Goal: Task Accomplishment & Management: Manage account settings

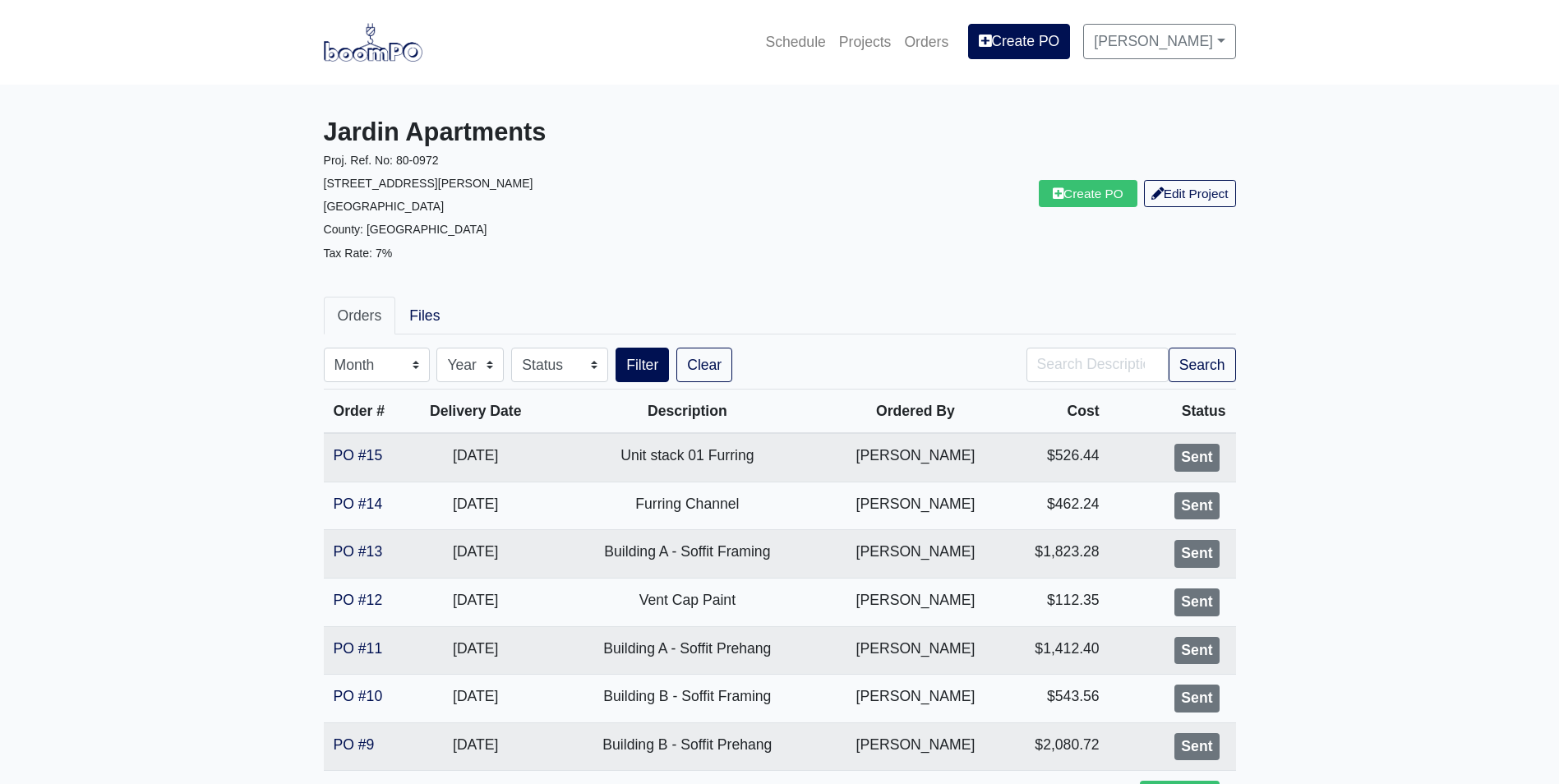
click at [94, 538] on main "Jardin Apartments Proj. Ref. No: 80-0972 2613 Montgomery St. Savannah, GA 31401…" at bounding box center [780, 665] width 1559 height 1160
click at [373, 17] on nav "Schedule Projects Orders Create PO Alex Sanchez Settings Profile Log Out" at bounding box center [780, 42] width 1559 height 85
click at [360, 41] on img at bounding box center [373, 41] width 98 height 38
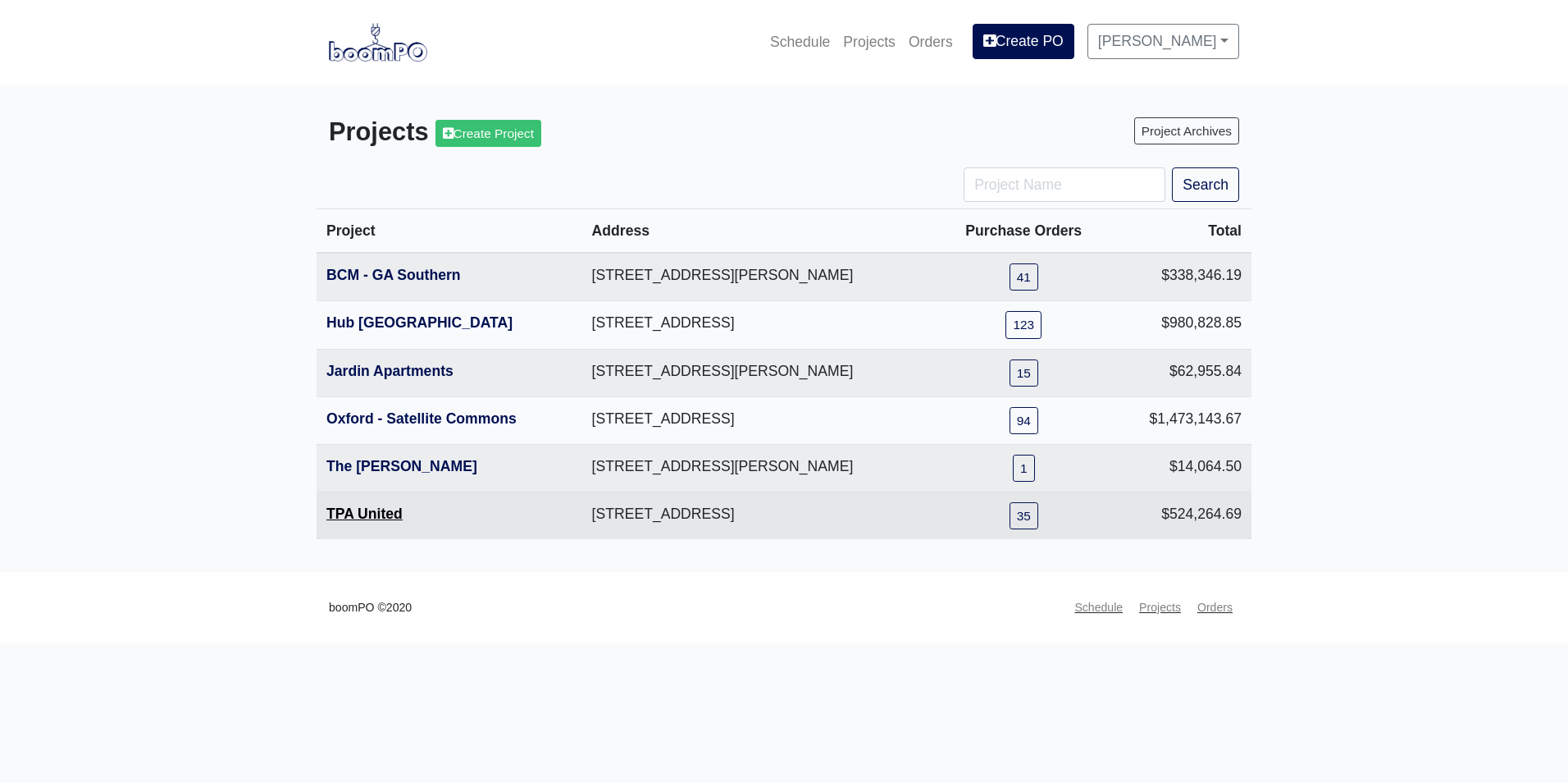
click at [370, 521] on link "TPA United" at bounding box center [363, 513] width 76 height 16
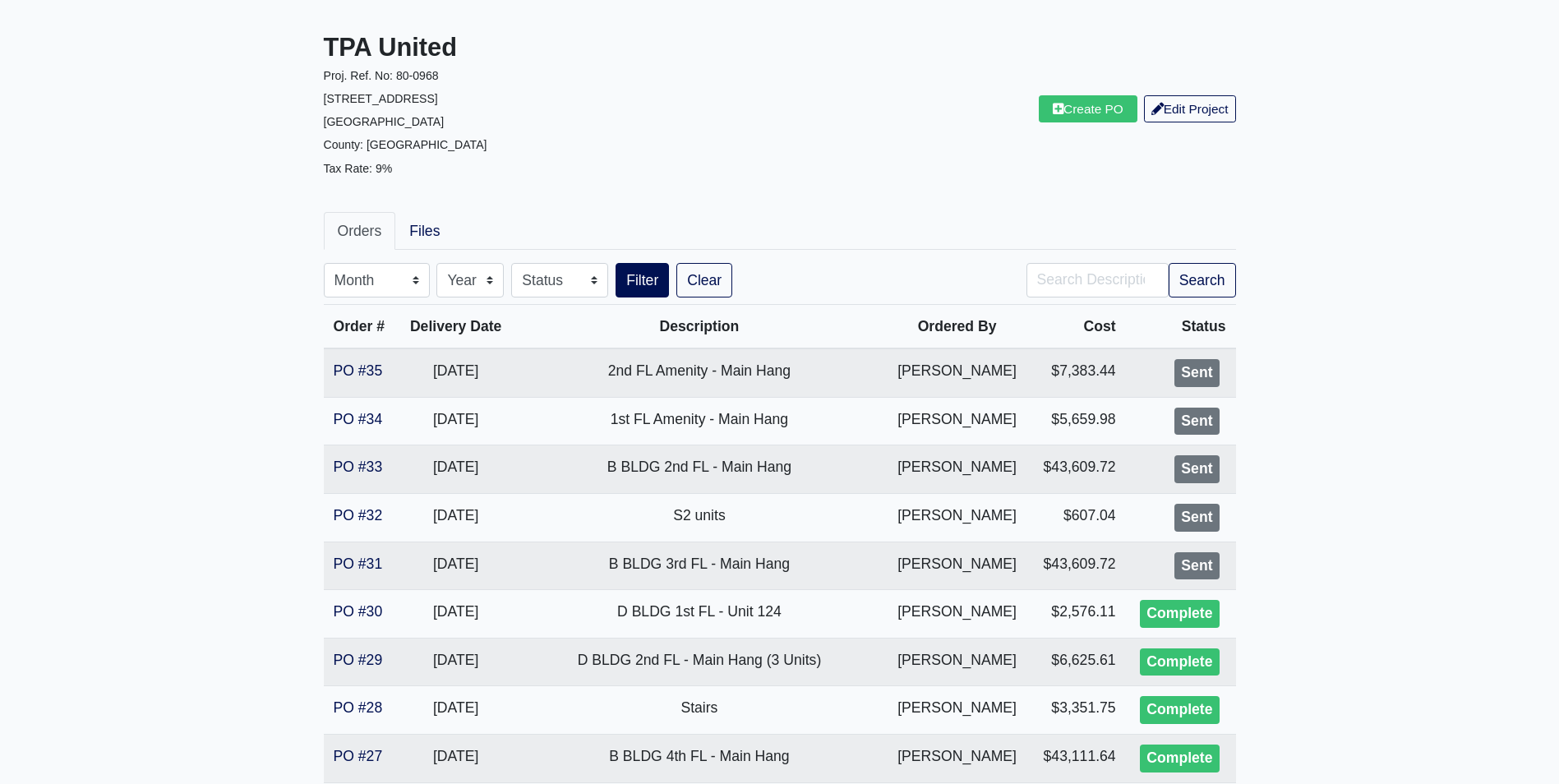
scroll to position [82, 0]
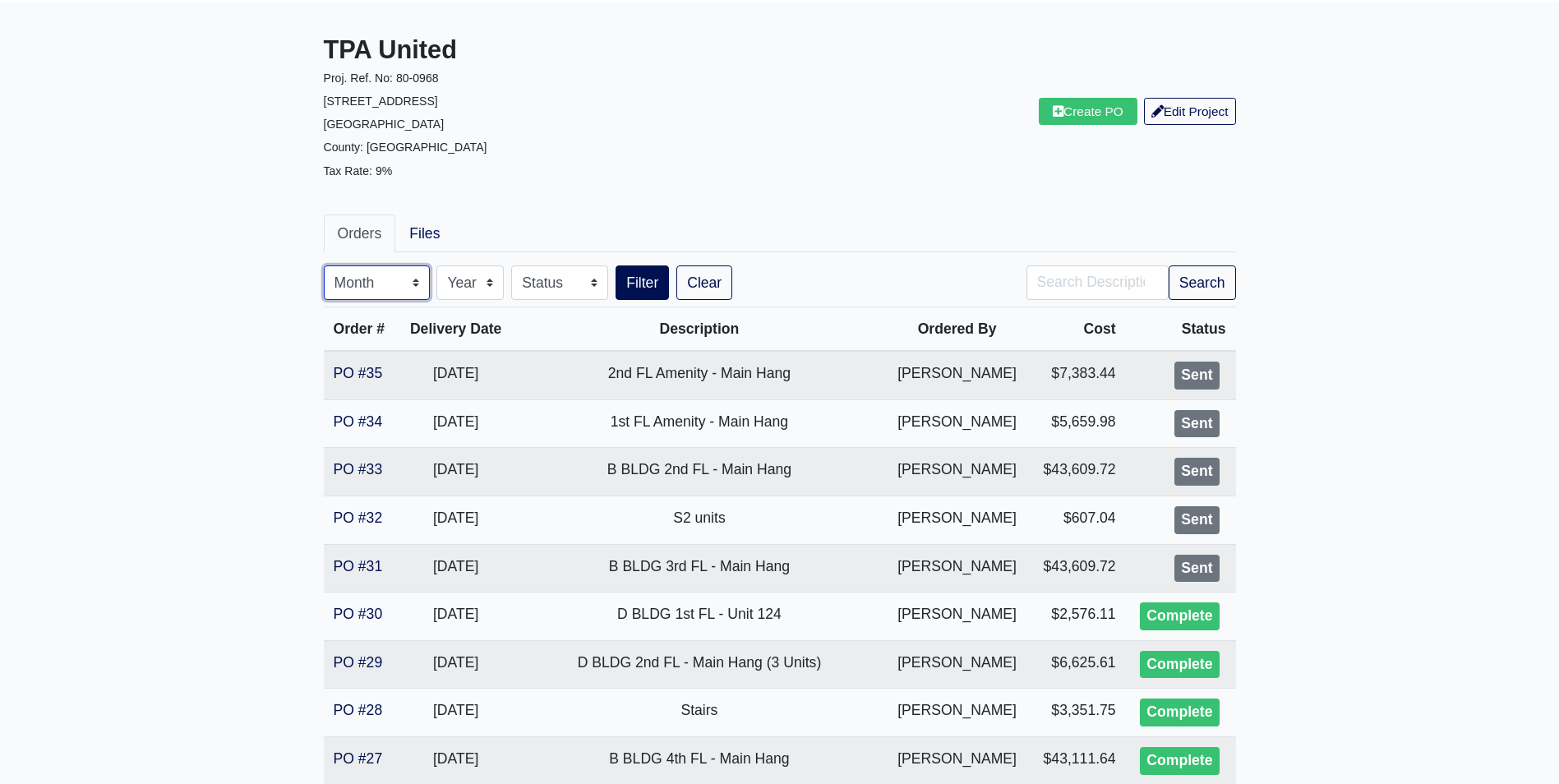
click at [384, 288] on select "Month January February March April May June July August September October Novem…" at bounding box center [377, 282] width 106 height 35
select select "10"
click at [324, 265] on select "Month January February March April May June July August September October Novem…" at bounding box center [377, 282] width 106 height 35
click at [621, 280] on button "Filter" at bounding box center [642, 282] width 53 height 35
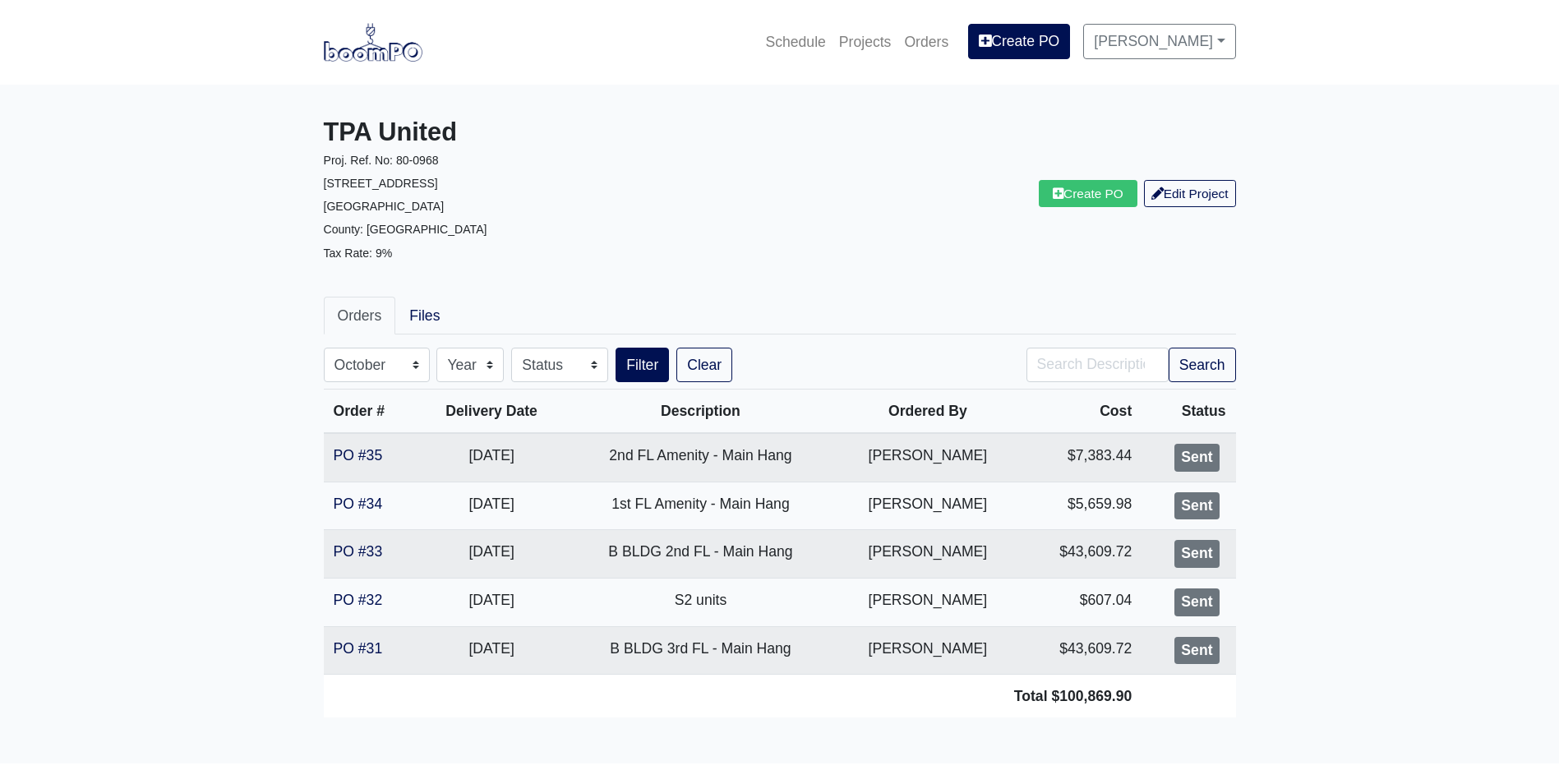
select select "10"
click at [398, 75] on nav "Schedule Projects Orders Create PO [PERSON_NAME] Settings Profile Log Out" at bounding box center [780, 42] width 1559 height 85
click at [399, 55] on img at bounding box center [373, 41] width 98 height 38
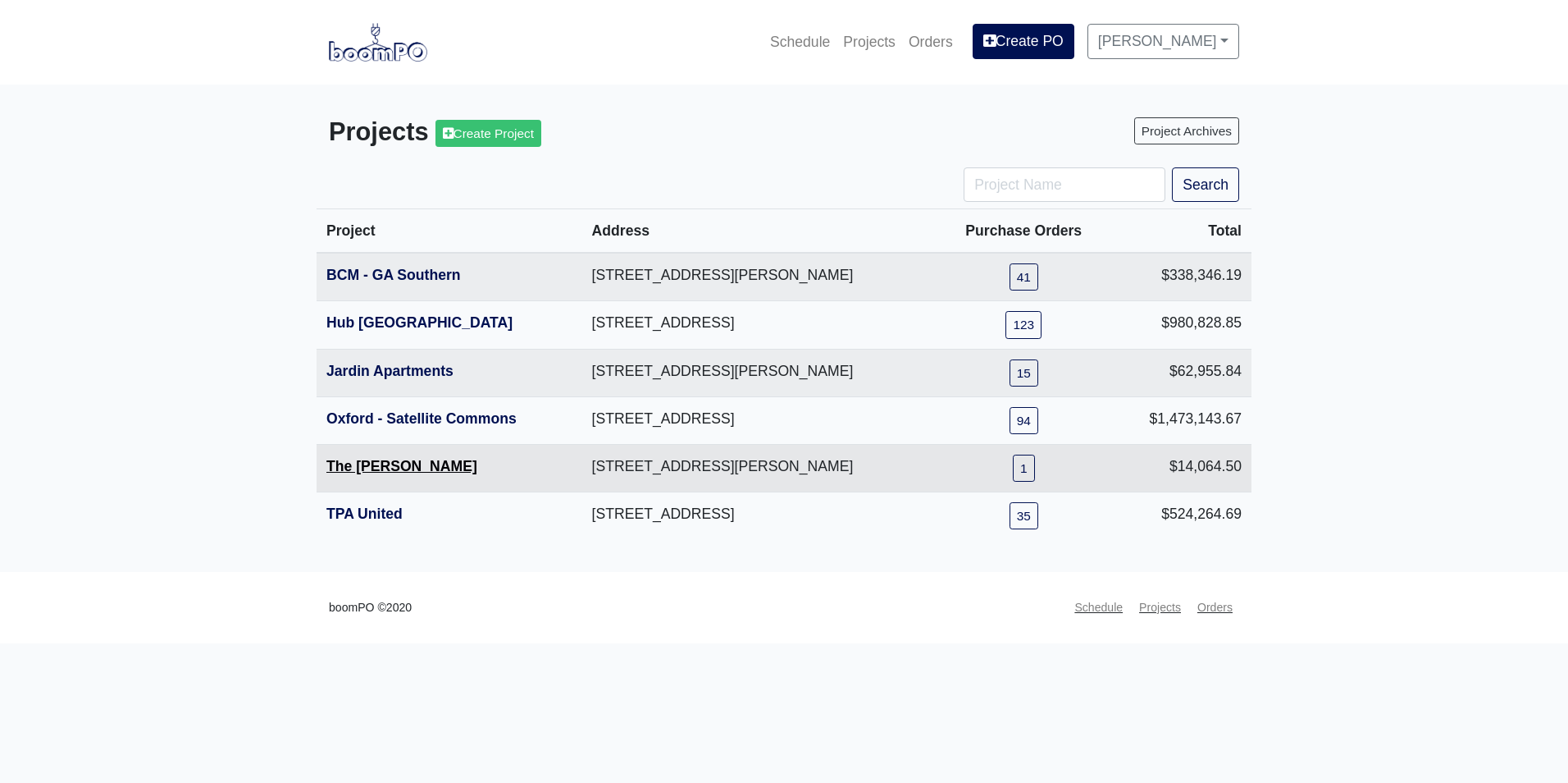
click at [411, 473] on link "The [PERSON_NAME]" at bounding box center [401, 466] width 151 height 16
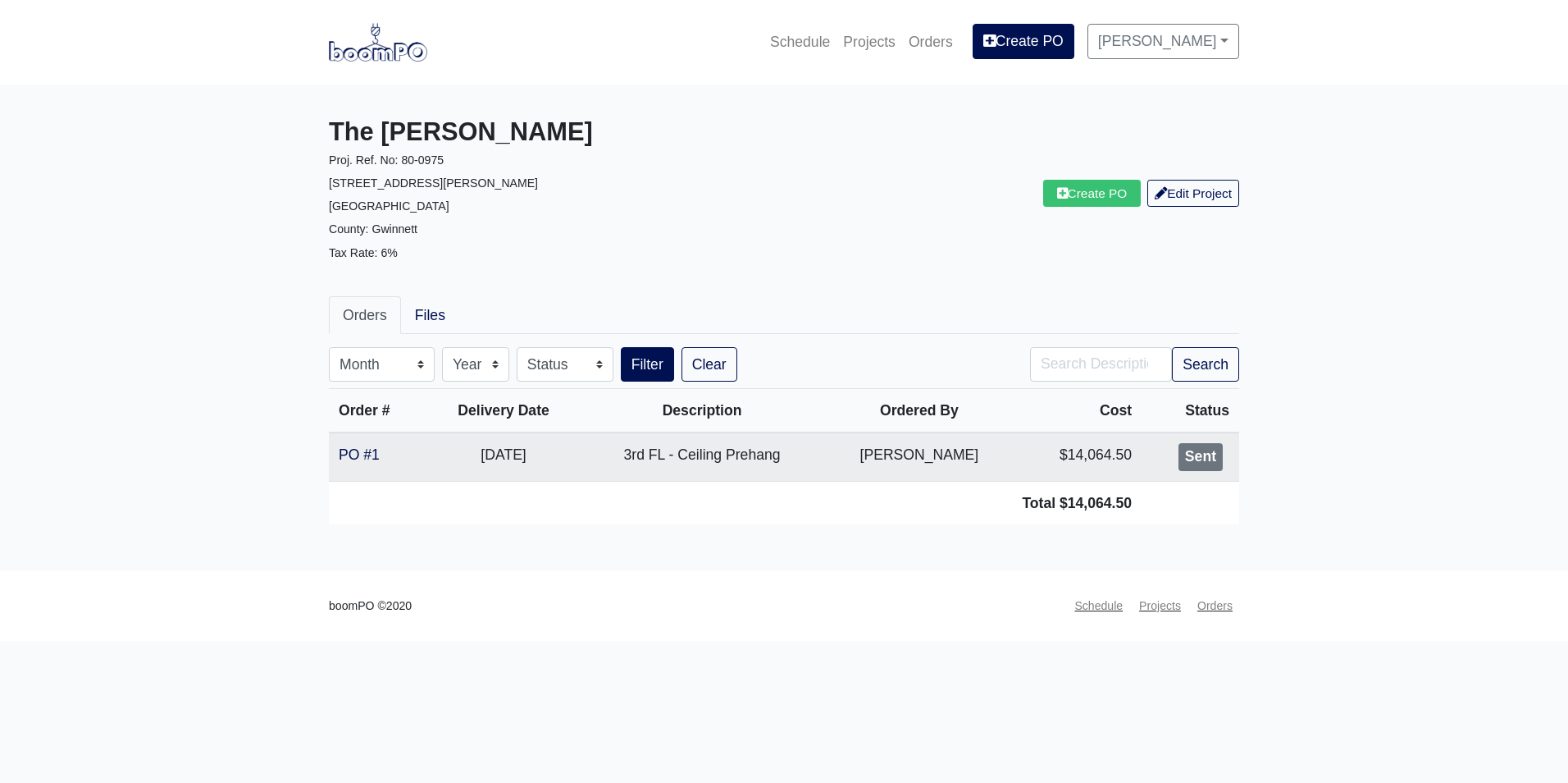
drag, startPoint x: 366, startPoint y: 49, endPoint x: 465, endPoint y: 27, distance: 101.4
click at [366, 49] on img at bounding box center [378, 41] width 98 height 38
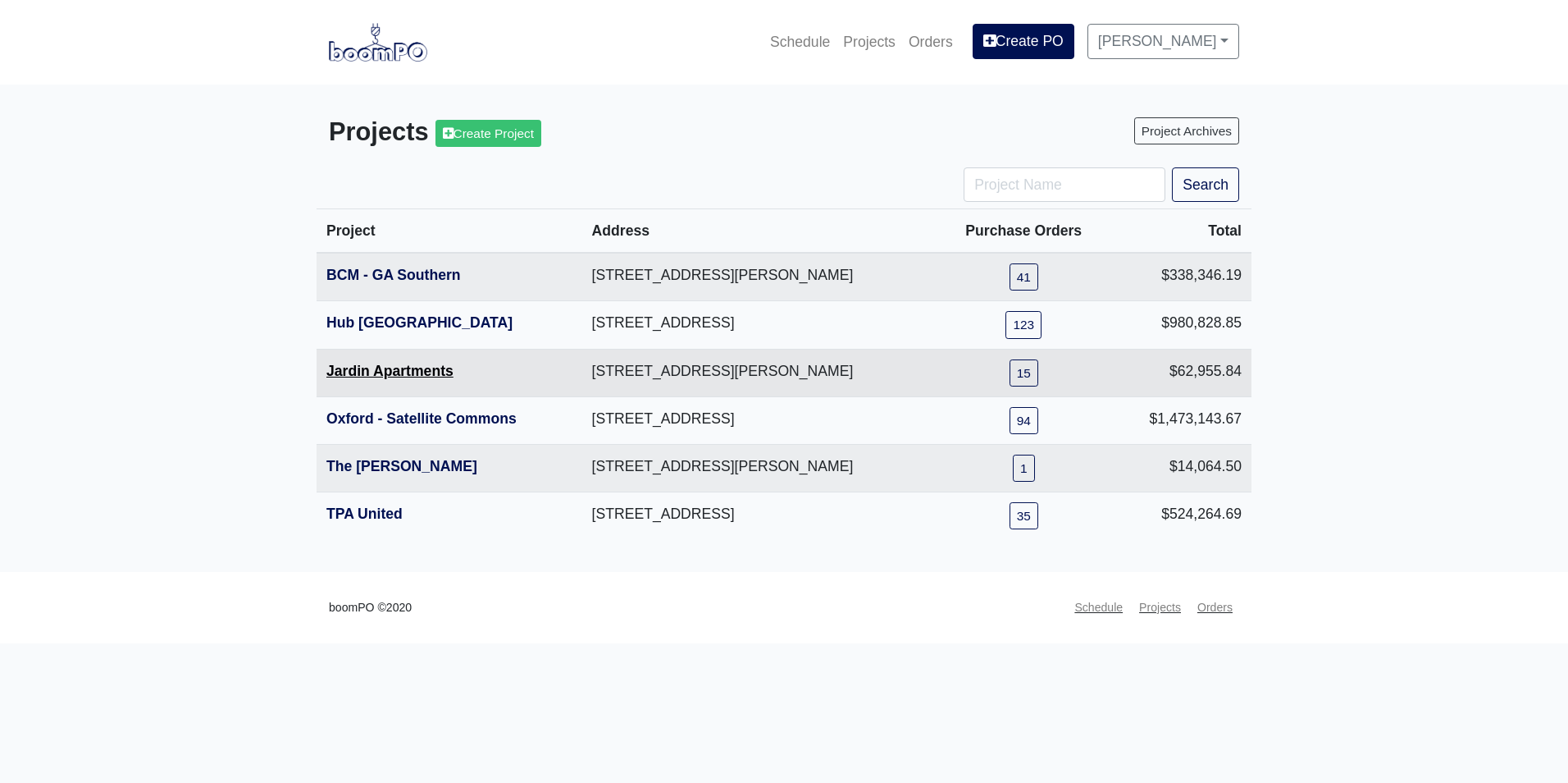
click at [395, 376] on link "Jardin Apartments" at bounding box center [389, 370] width 127 height 16
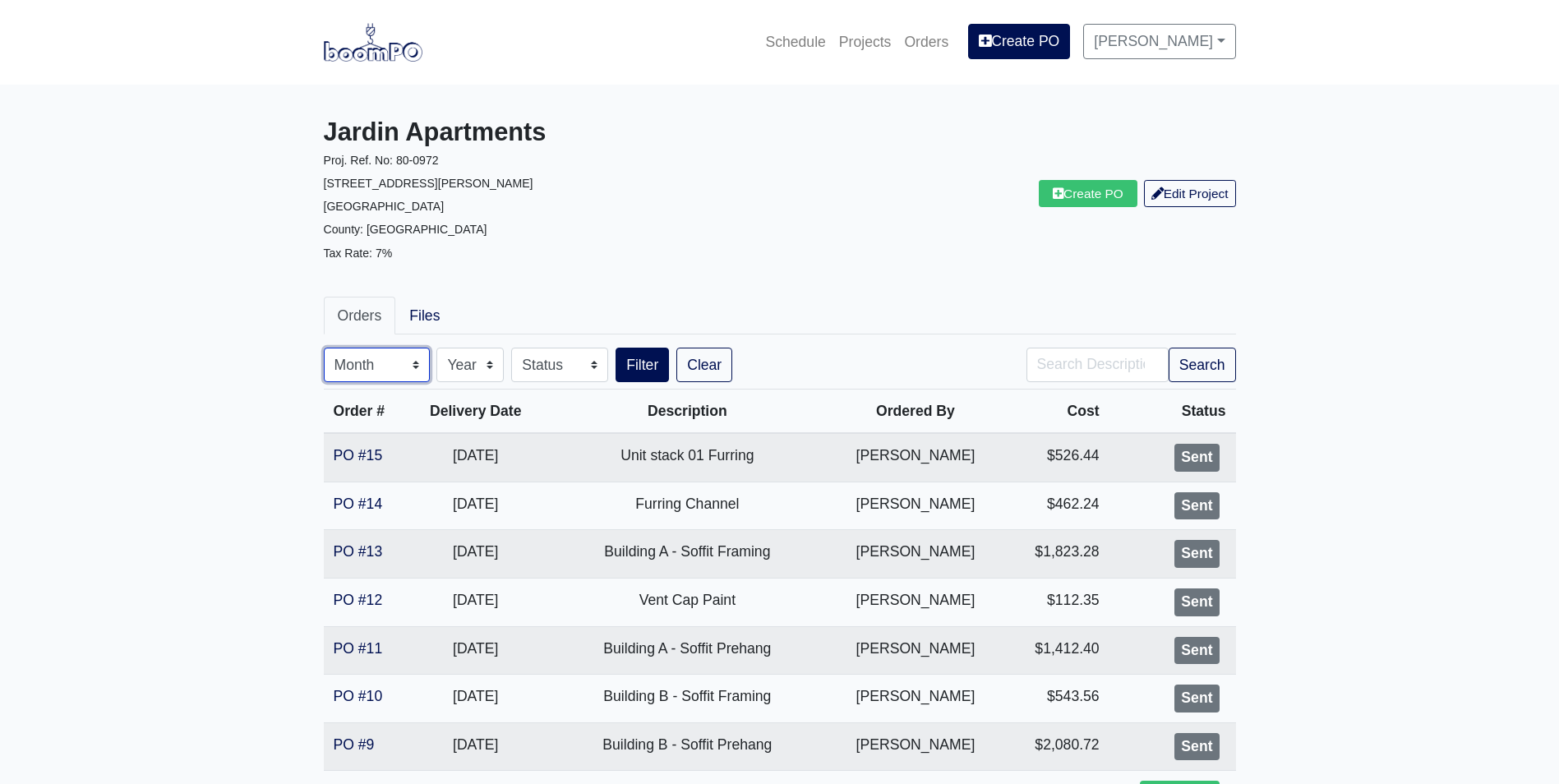
click at [393, 371] on select "Month January February March April May June July August September October Novem…" at bounding box center [377, 365] width 106 height 35
select select "10"
click at [324, 348] on select "Month January February March April May June July August September October Novem…" at bounding box center [377, 365] width 106 height 35
click at [623, 360] on button "Filter" at bounding box center [642, 365] width 53 height 35
click at [386, 59] on img at bounding box center [373, 41] width 98 height 38
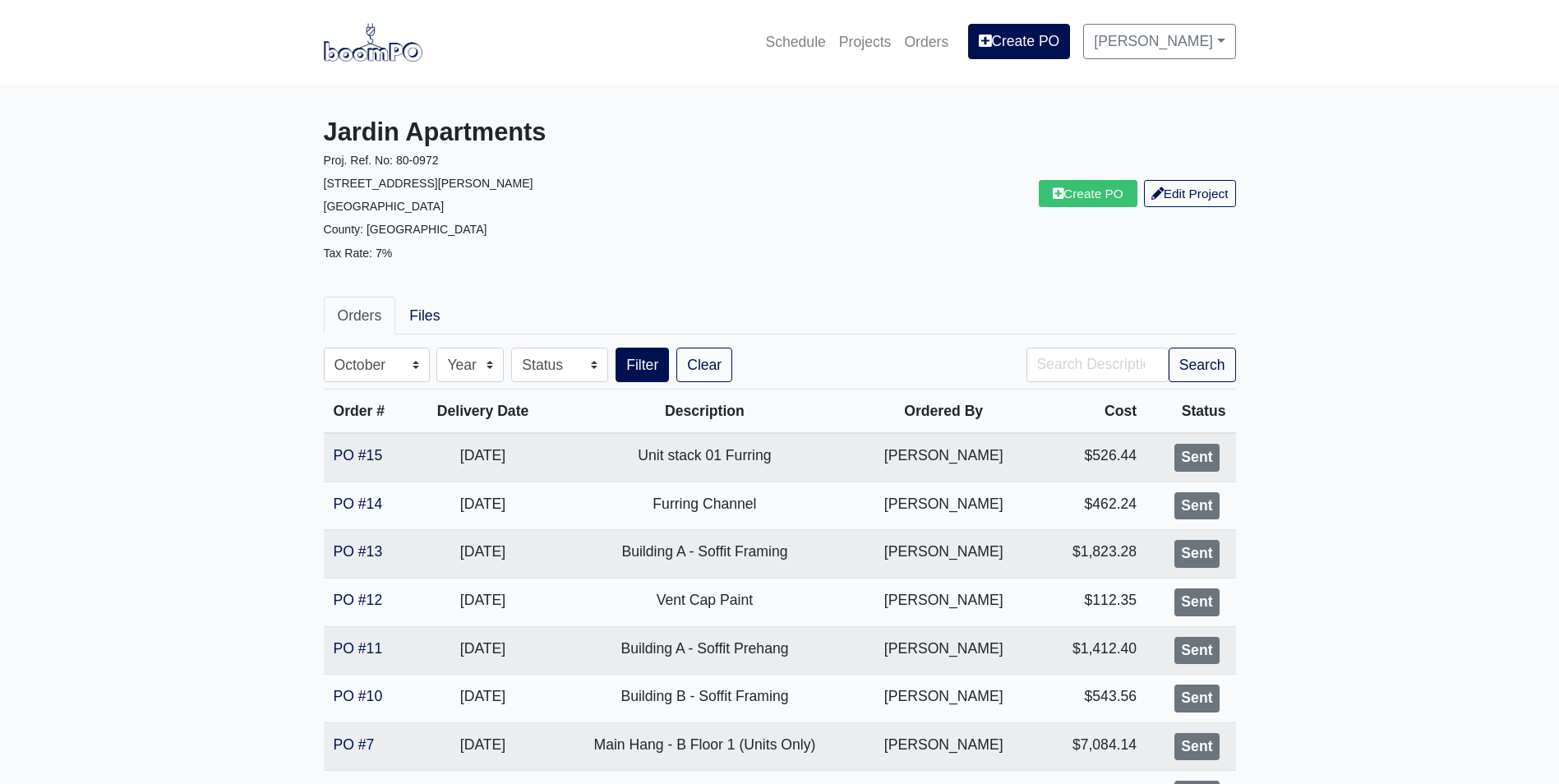
select select "10"
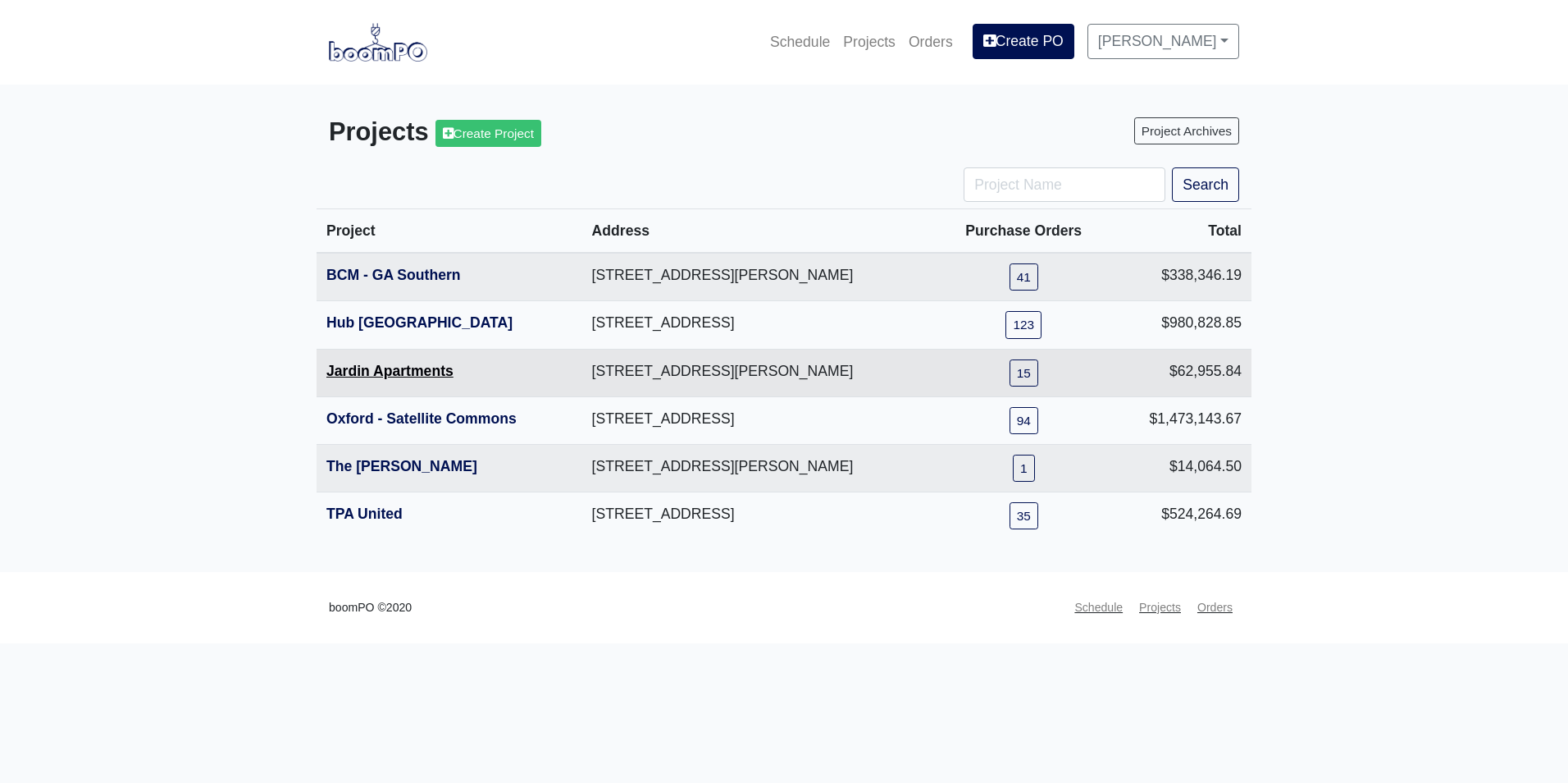
click at [377, 370] on link "Jardin Apartments" at bounding box center [389, 370] width 127 height 16
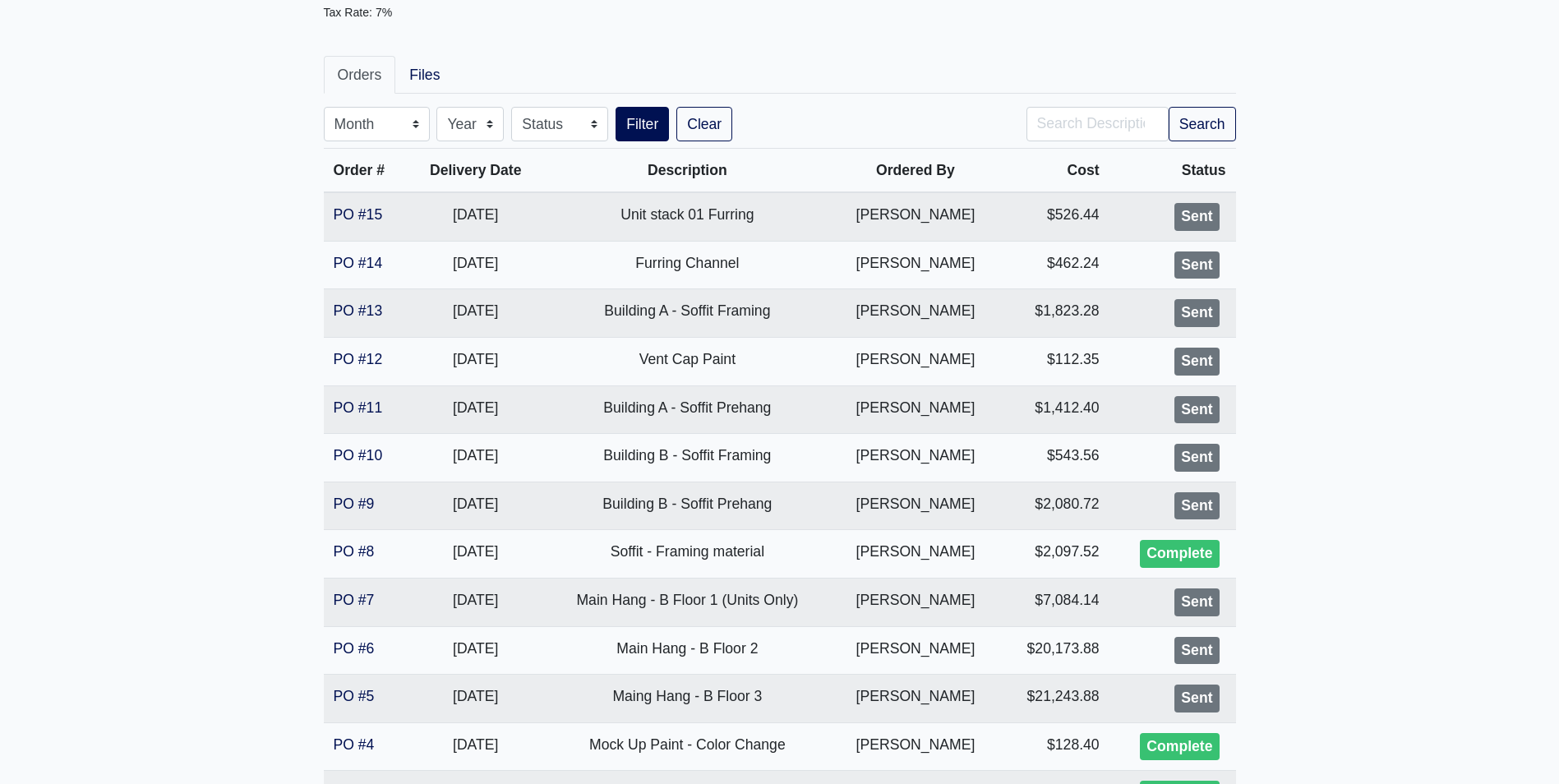
scroll to position [247, 0]
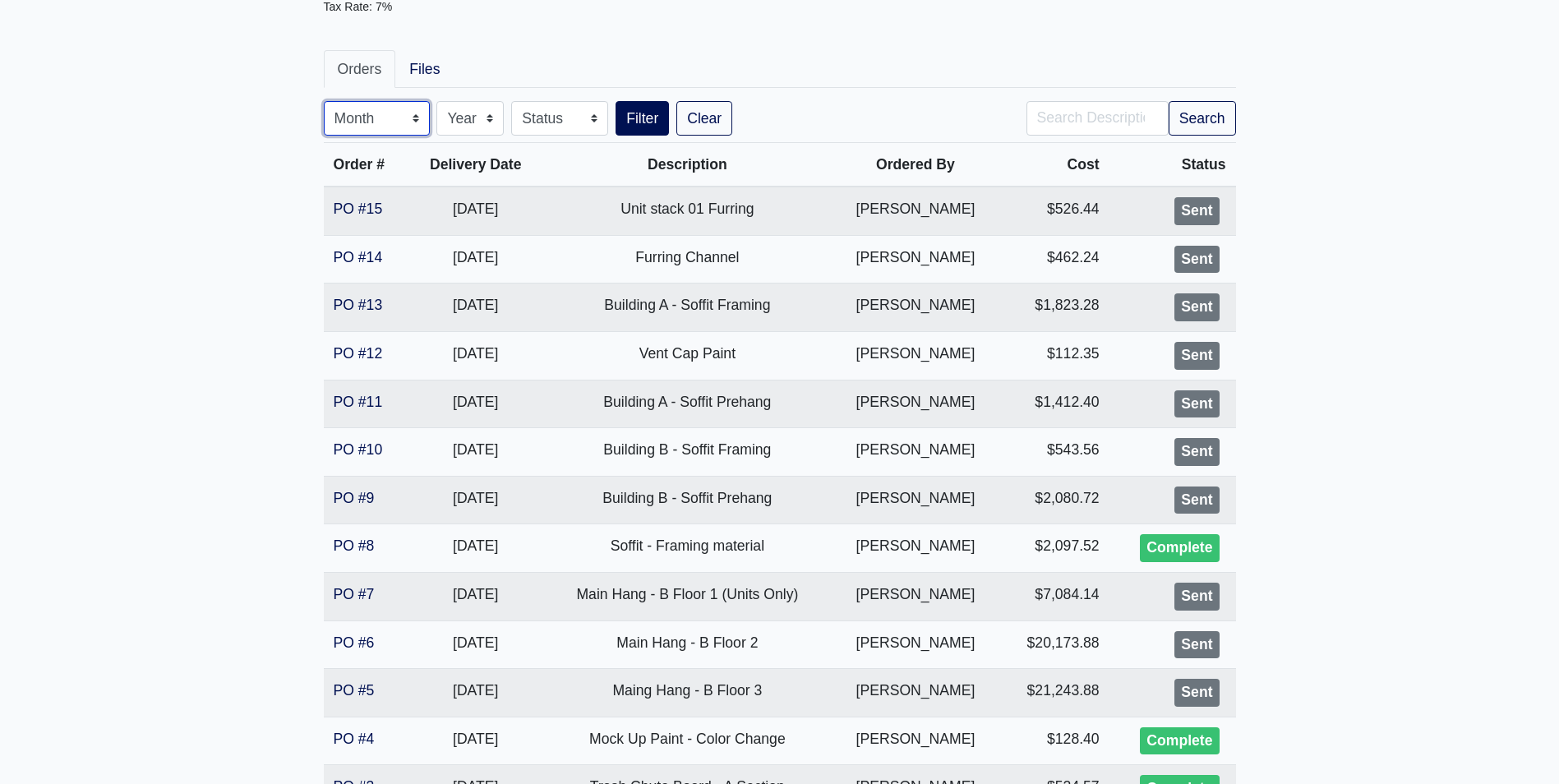
click at [389, 123] on select "Month January February March April May June July August September October Novem…" at bounding box center [377, 118] width 106 height 35
select select "10"
click at [324, 101] on select "Month January February March April May June July August September October Novem…" at bounding box center [377, 118] width 106 height 35
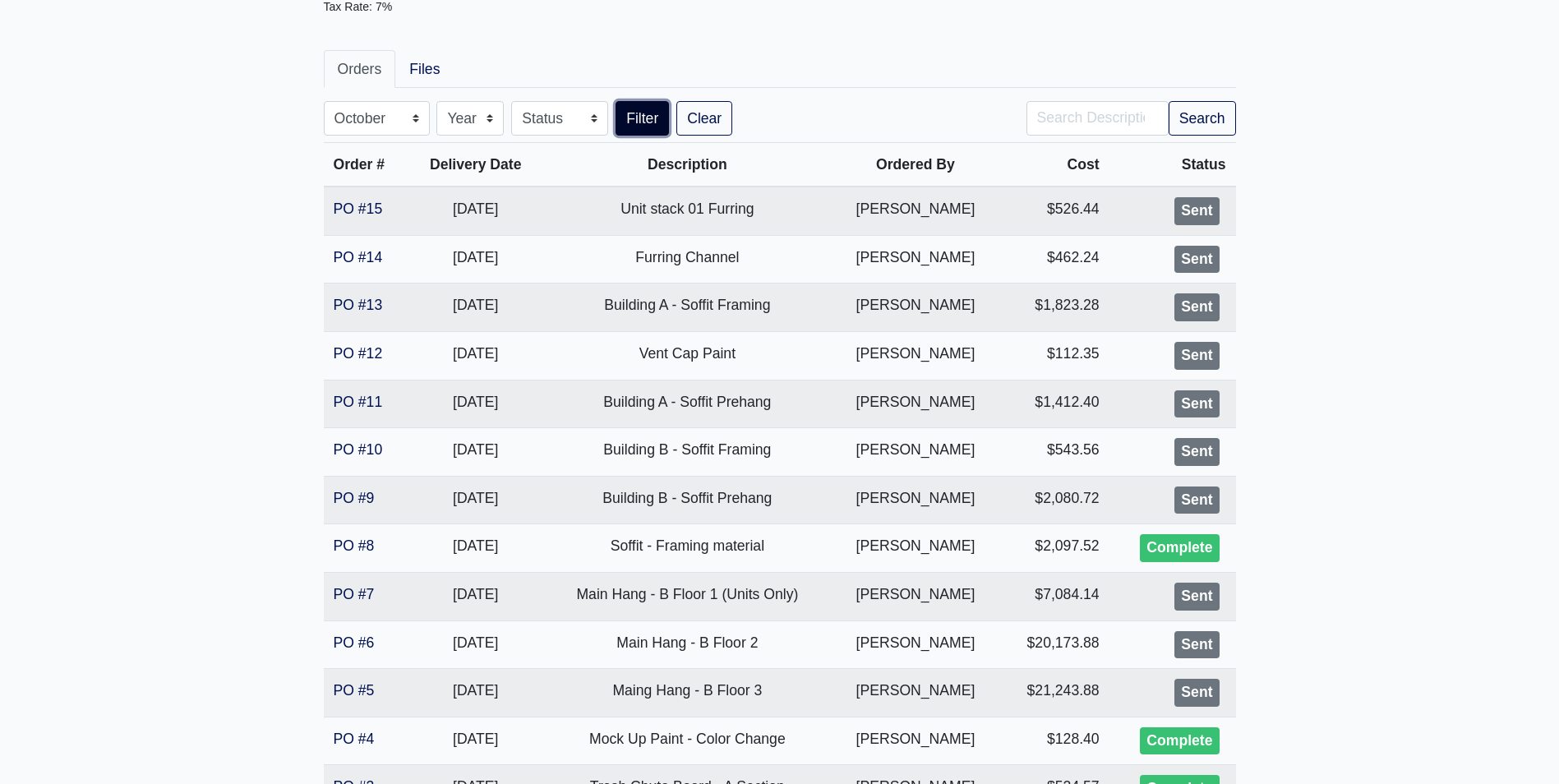
click at [618, 122] on button "Filter" at bounding box center [642, 118] width 53 height 35
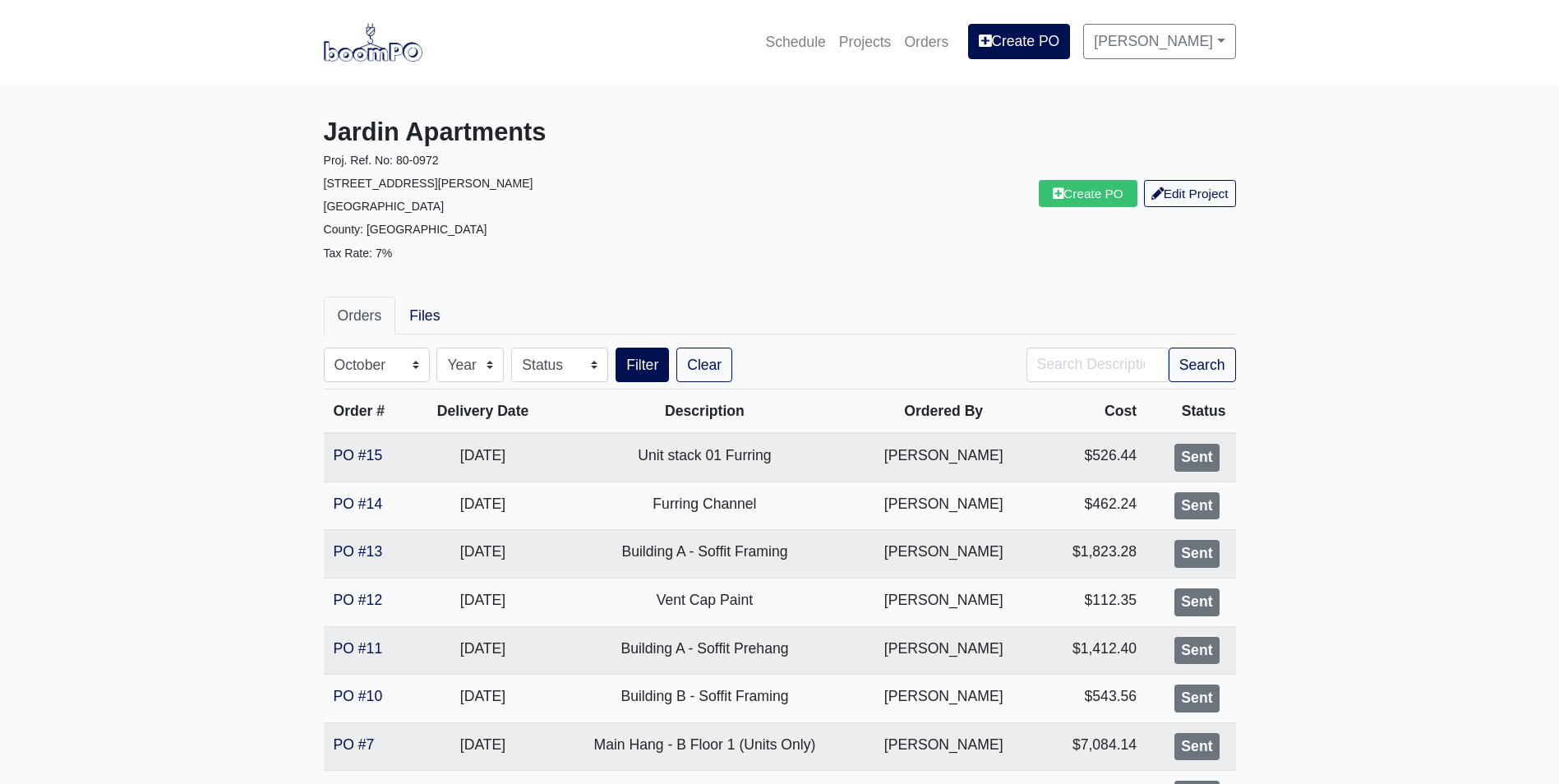
select select "10"
click at [378, 62] on link at bounding box center [373, 41] width 98 height 45
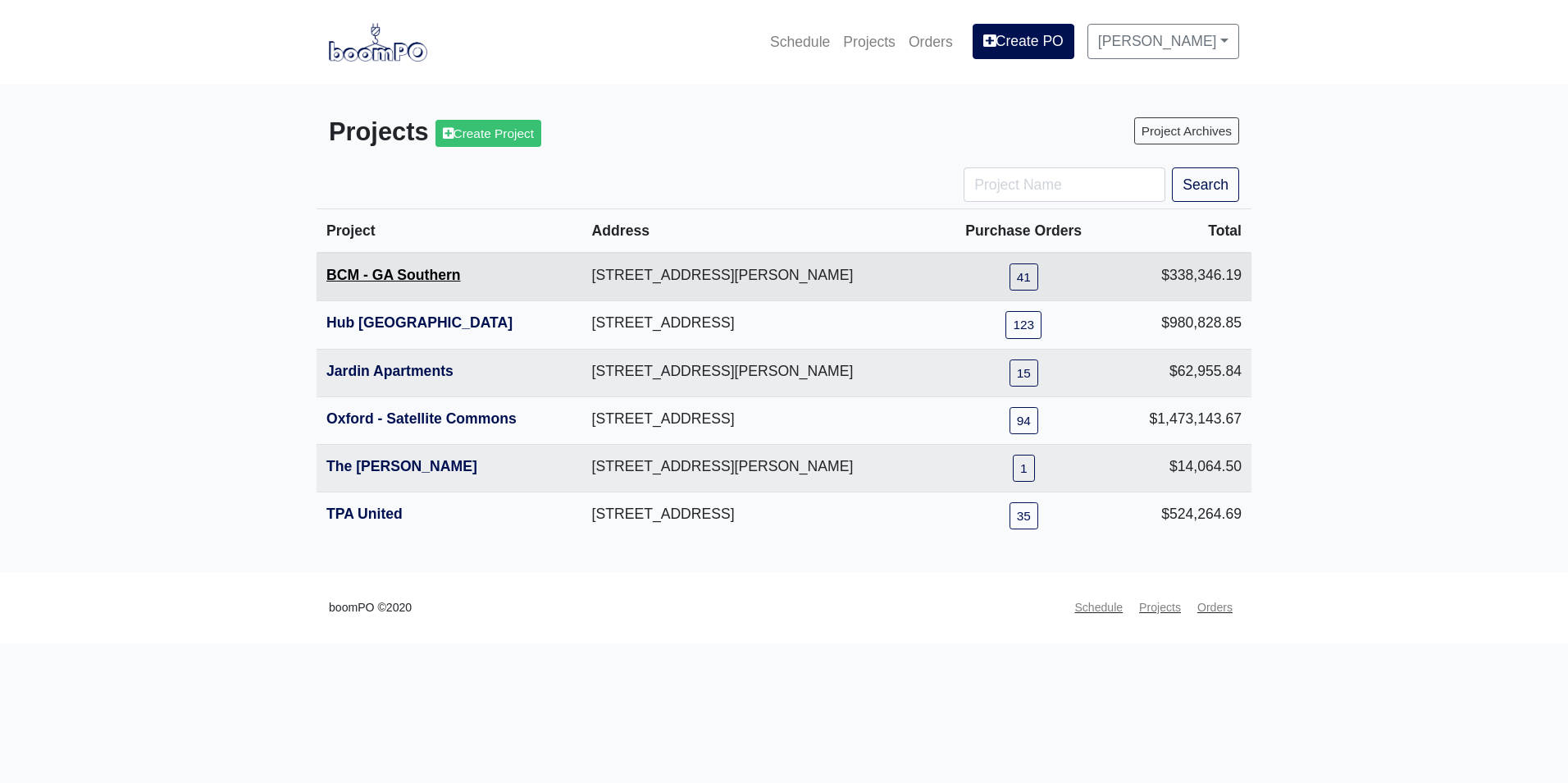
click at [376, 276] on link "BCM - GA Southern" at bounding box center [393, 274] width 135 height 16
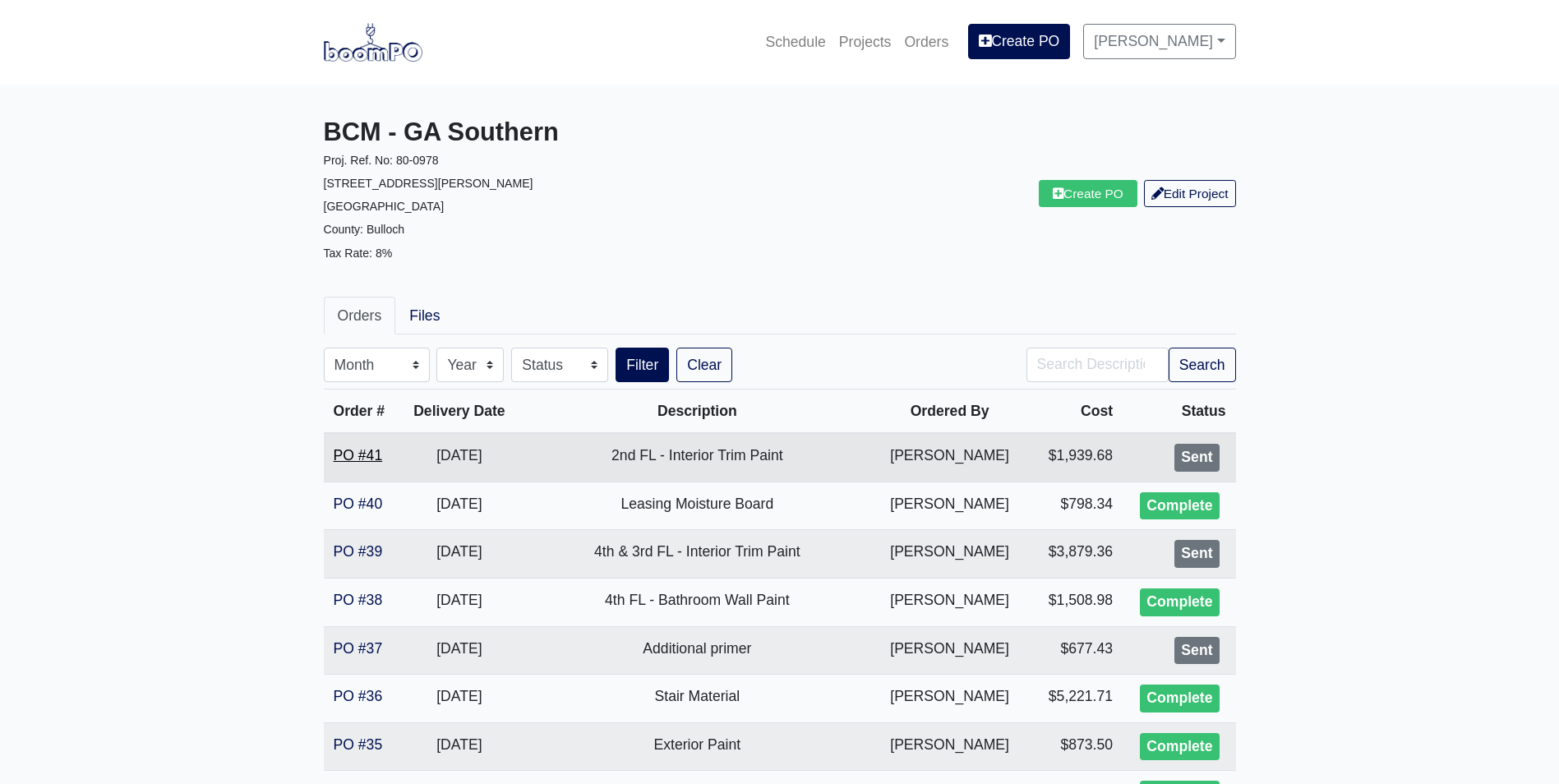
click at [355, 447] on link "PO #41" at bounding box center [357, 455] width 49 height 16
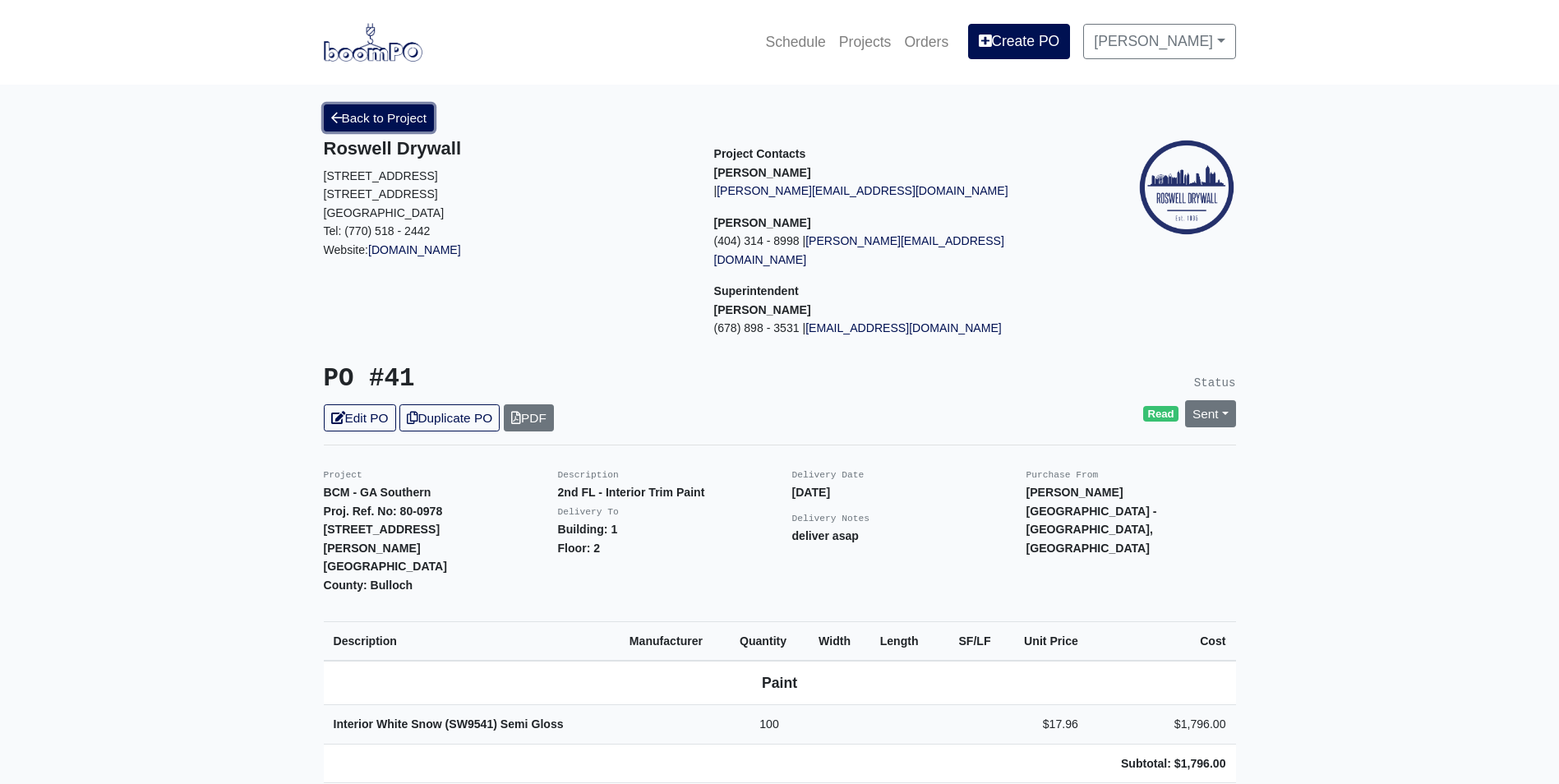
click at [364, 123] on link "Back to Project" at bounding box center [379, 118] width 111 height 27
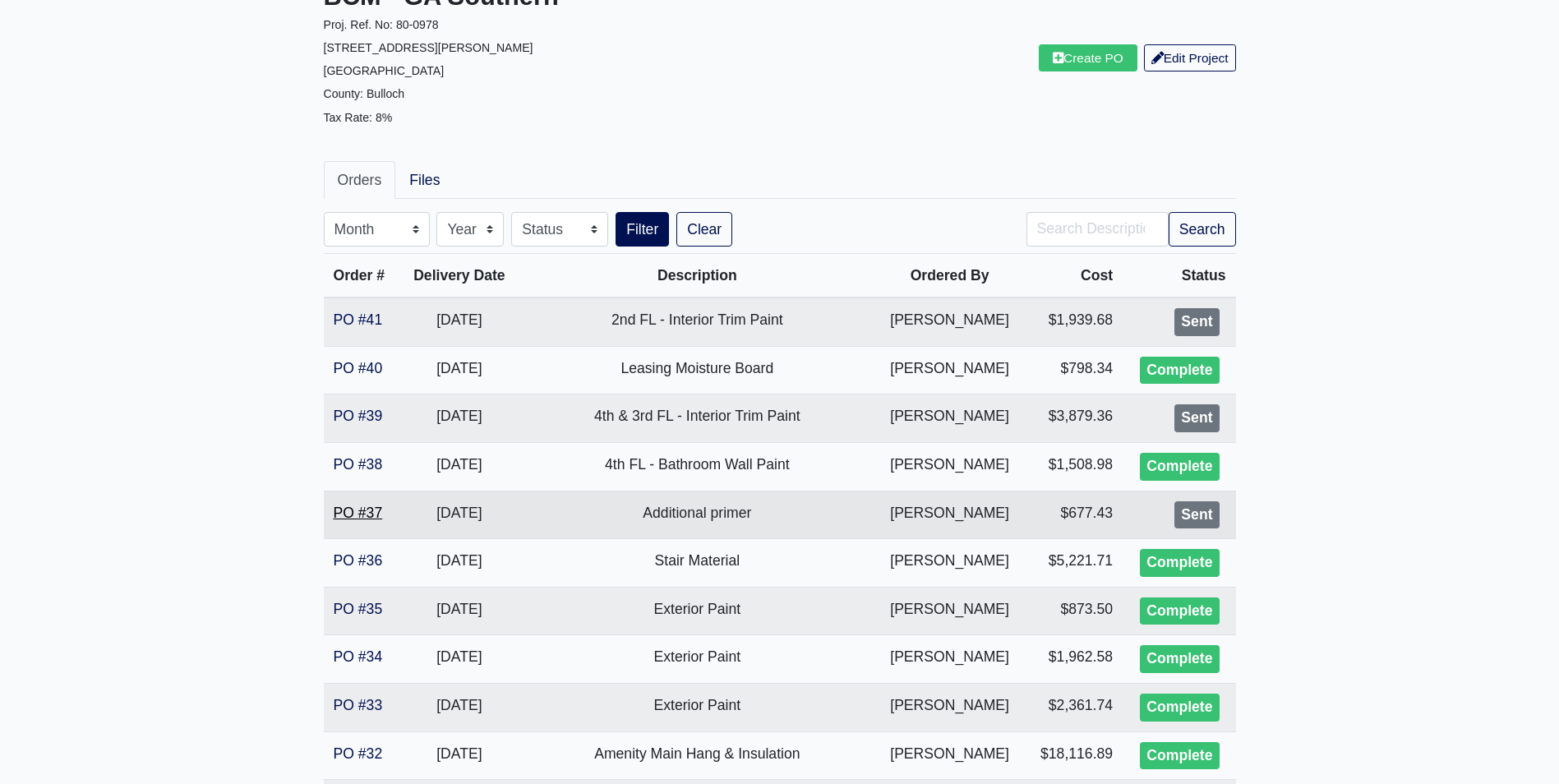
scroll to position [165, 0]
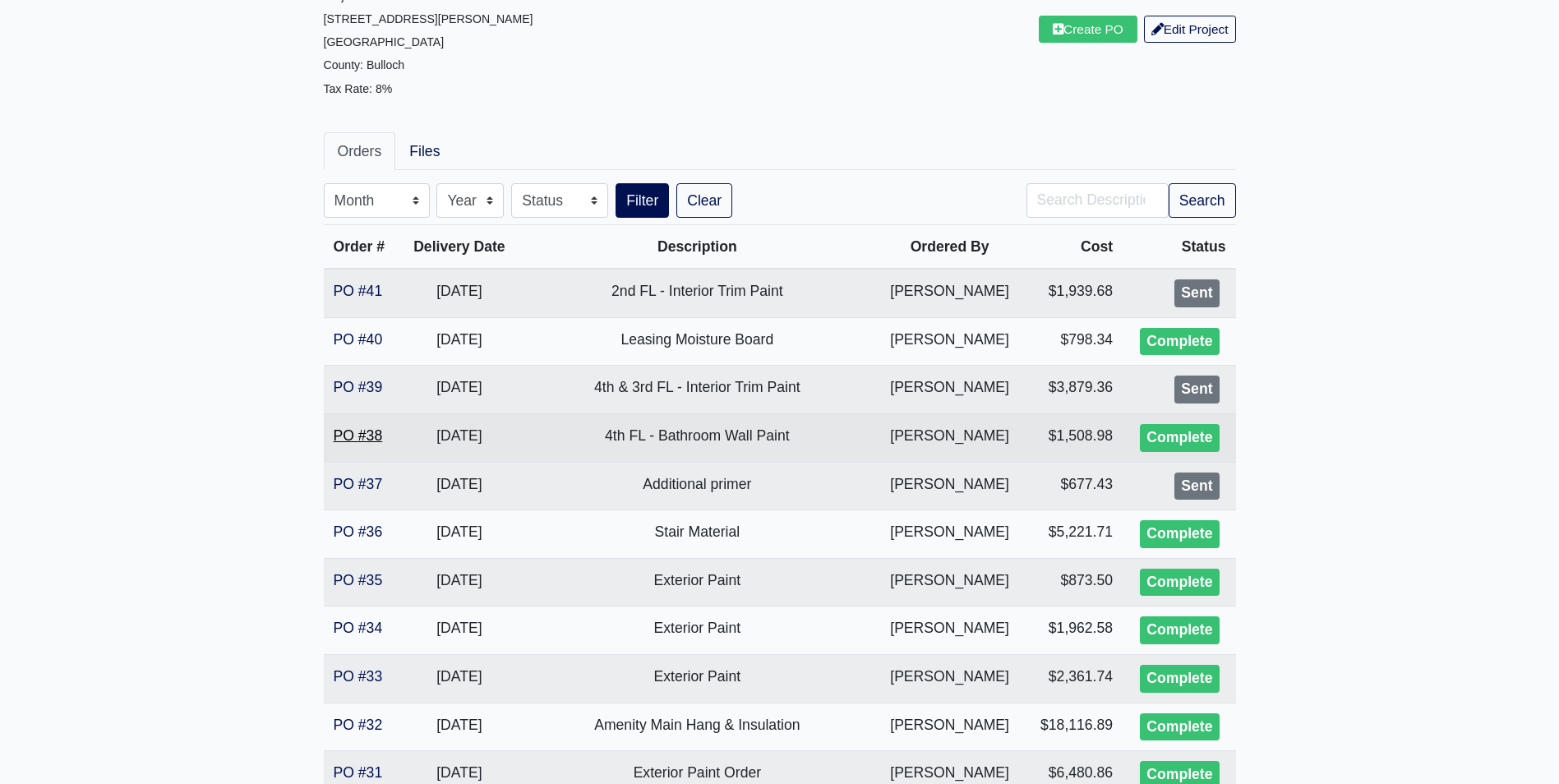
click at [348, 441] on link "PO #38" at bounding box center [357, 434] width 49 height 16
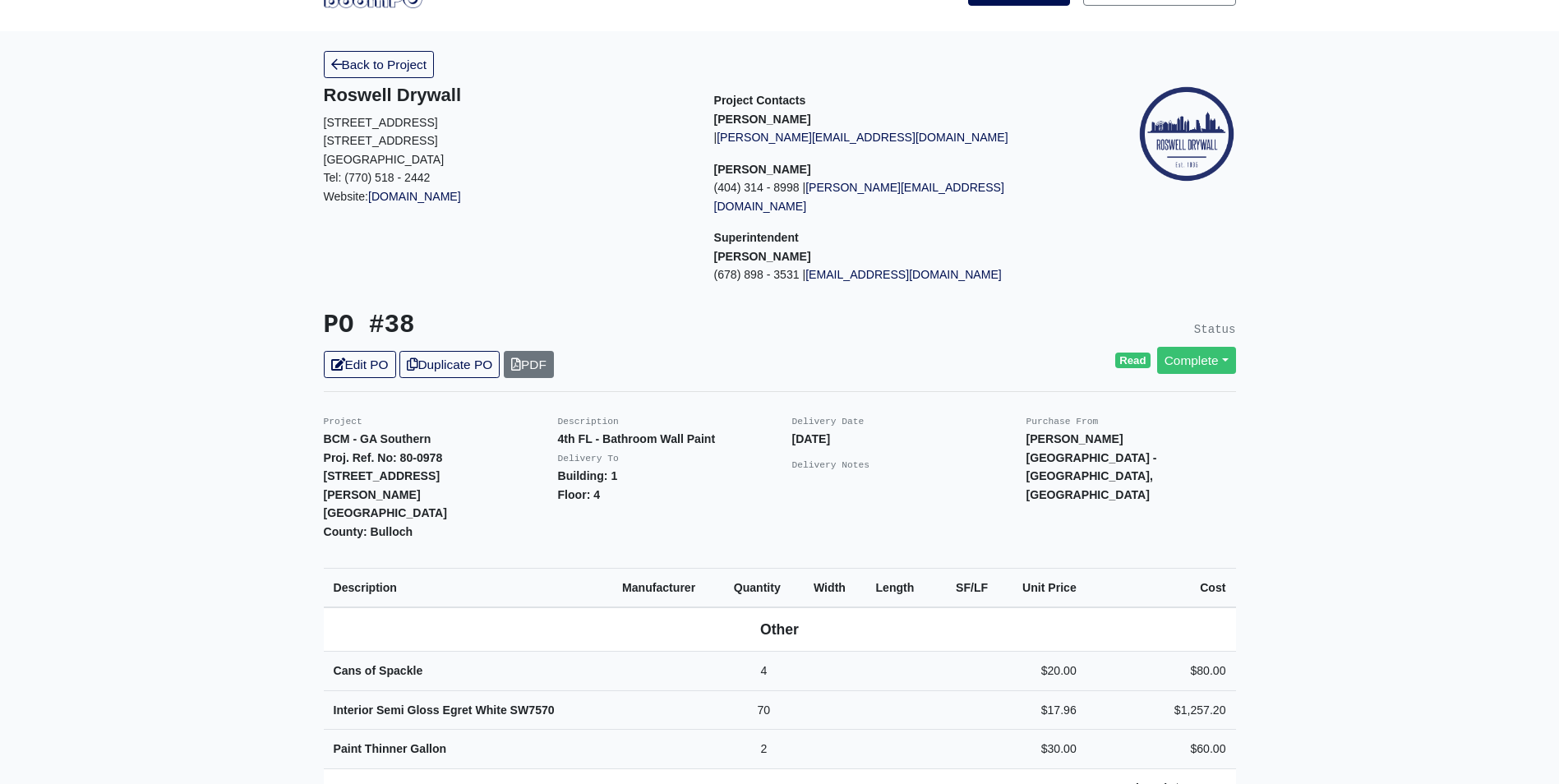
scroll to position [82, 0]
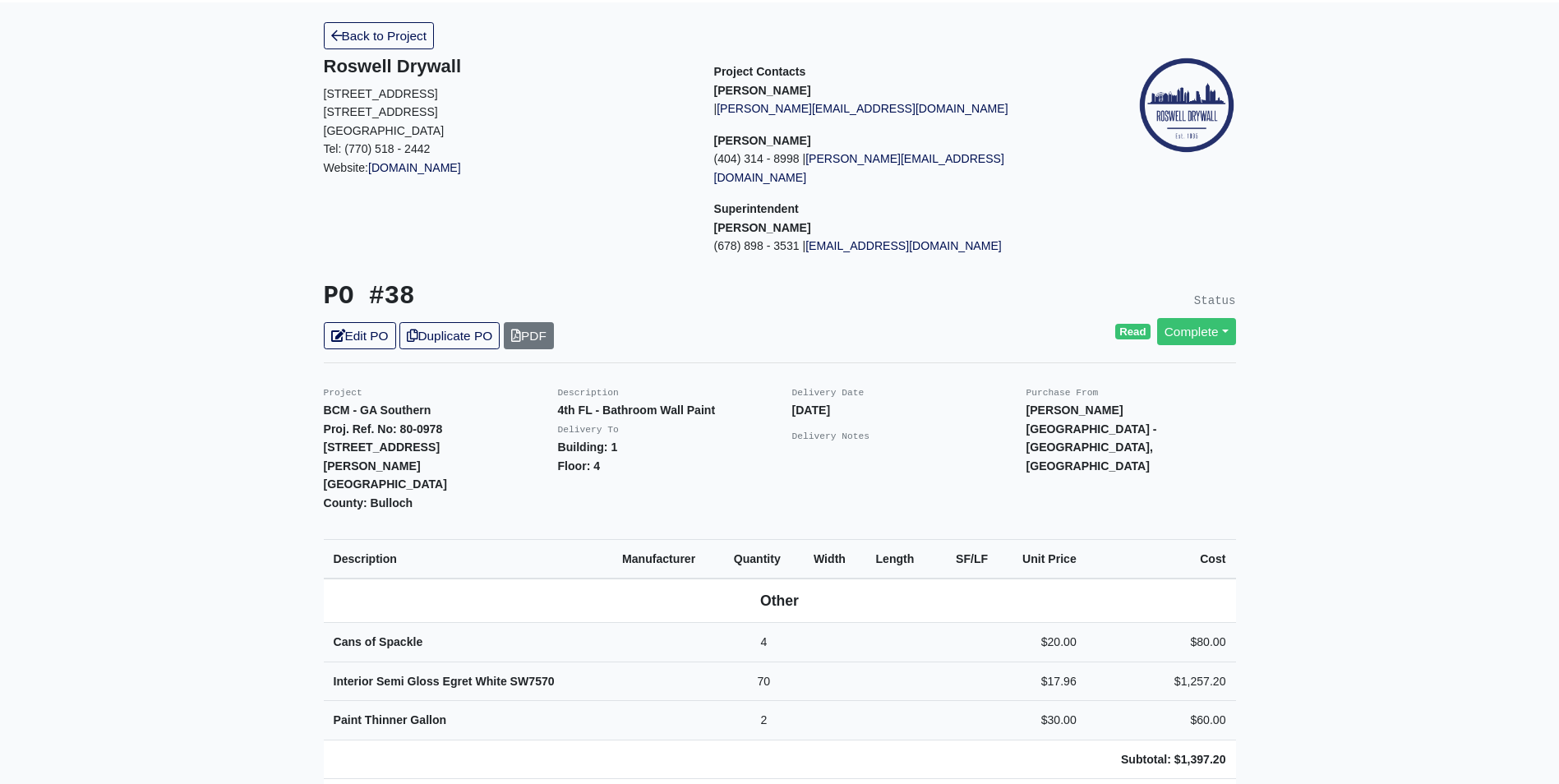
click at [467, 302] on div "PO #38 Edit PO Duplicate PO PDF" at bounding box center [545, 316] width 468 height 67
click at [474, 322] on link "Duplicate PO" at bounding box center [449, 335] width 100 height 27
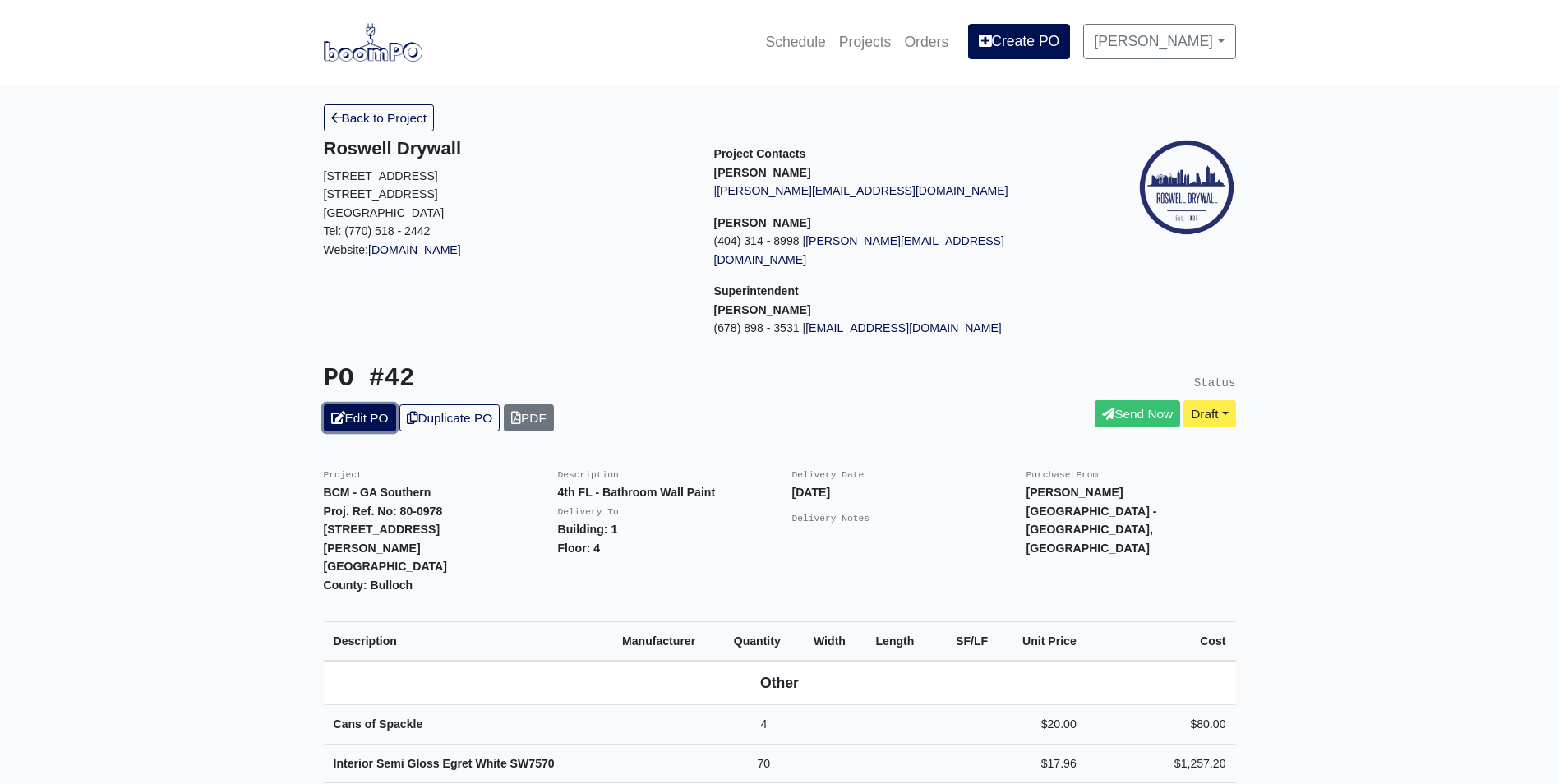
click at [379, 405] on link "Edit PO" at bounding box center [359, 418] width 72 height 27
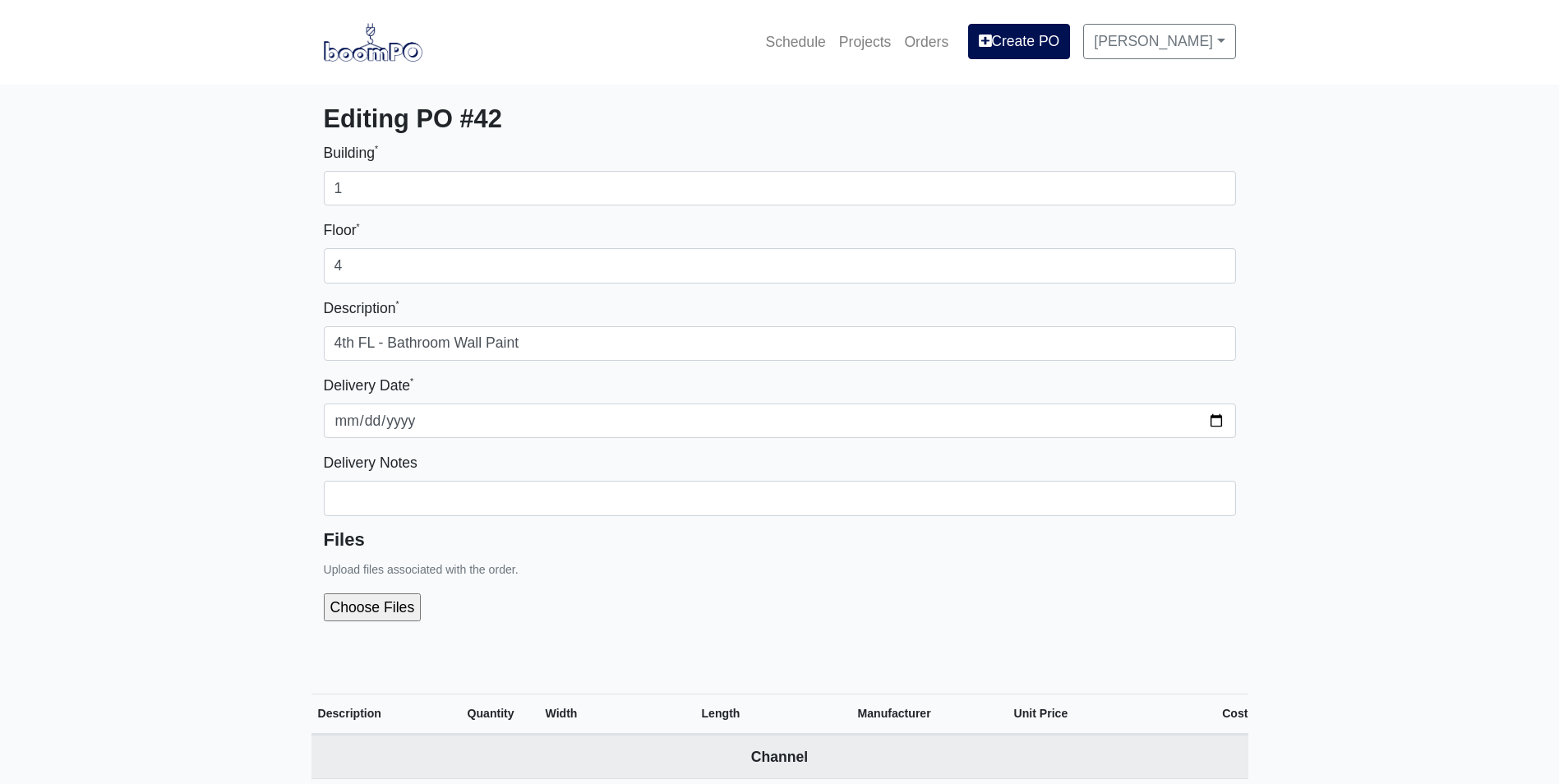
select select
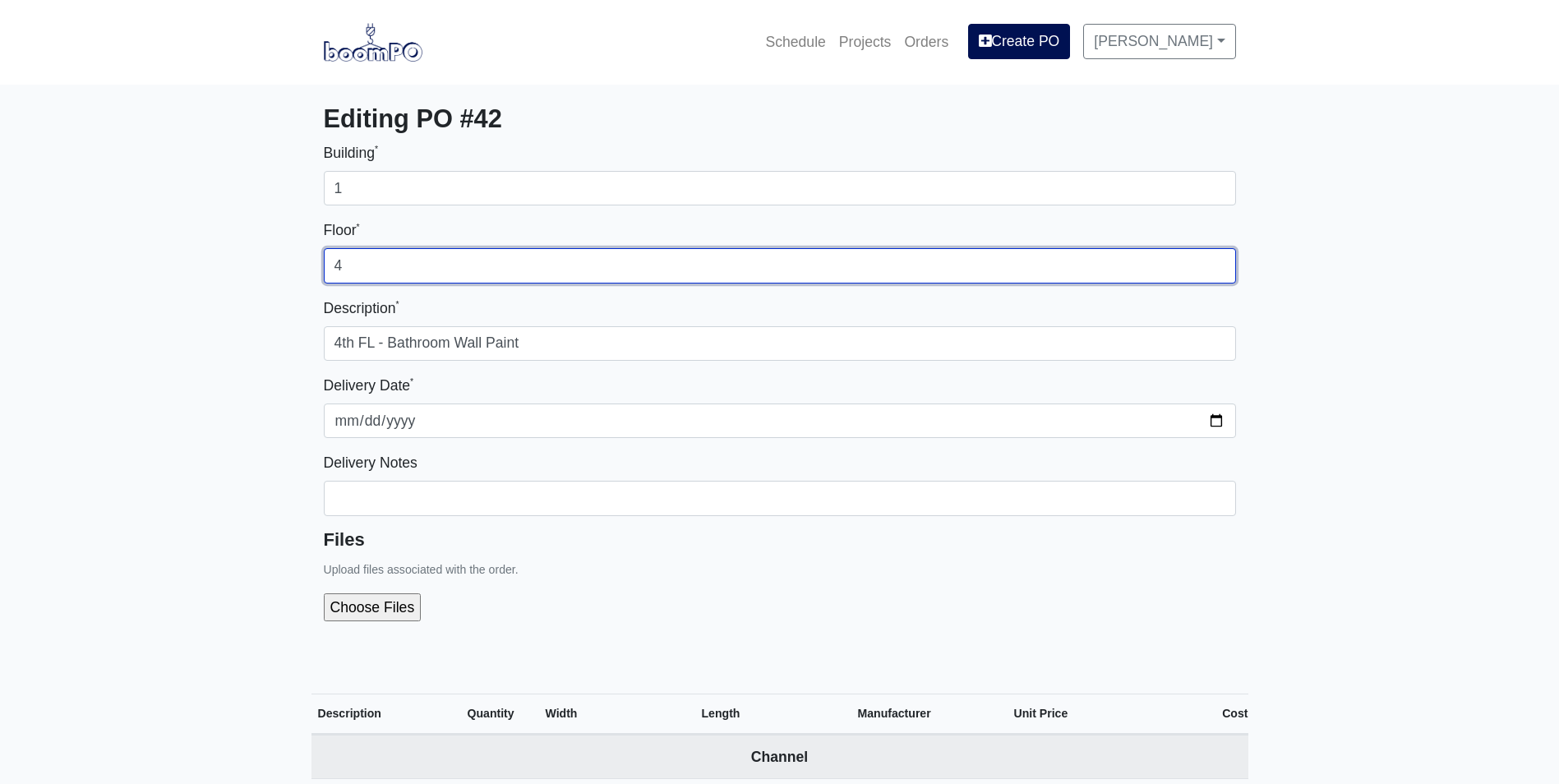
drag, startPoint x: 349, startPoint y: 265, endPoint x: 293, endPoint y: 262, distance: 56.1
type input "3"
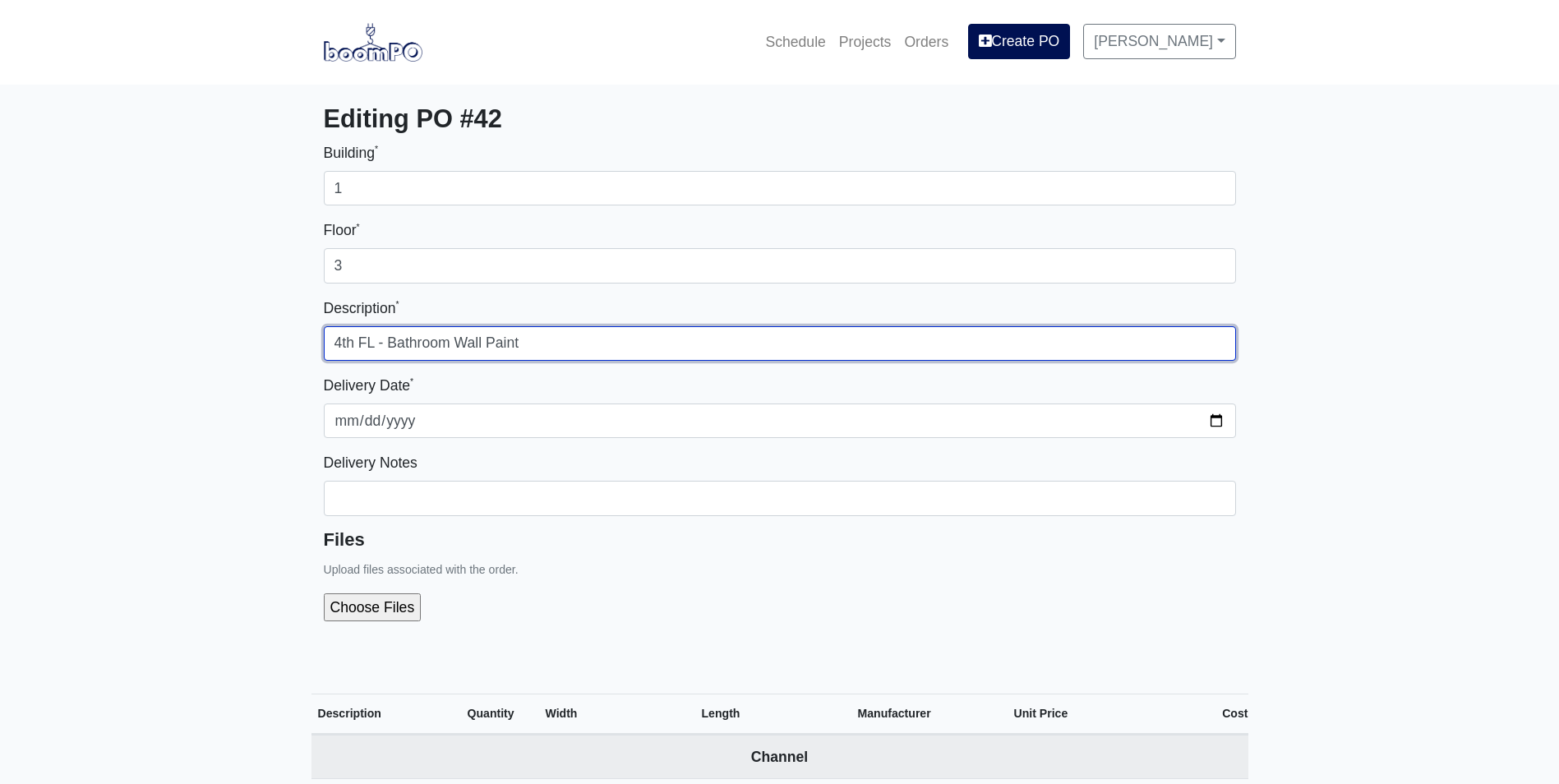
click at [350, 343] on input "4th FL - Bathroom Wall Paint" at bounding box center [780, 344] width 912 height 35
click at [352, 343] on input "4th FL - Bathroom Wall Paint" at bounding box center [780, 344] width 912 height 35
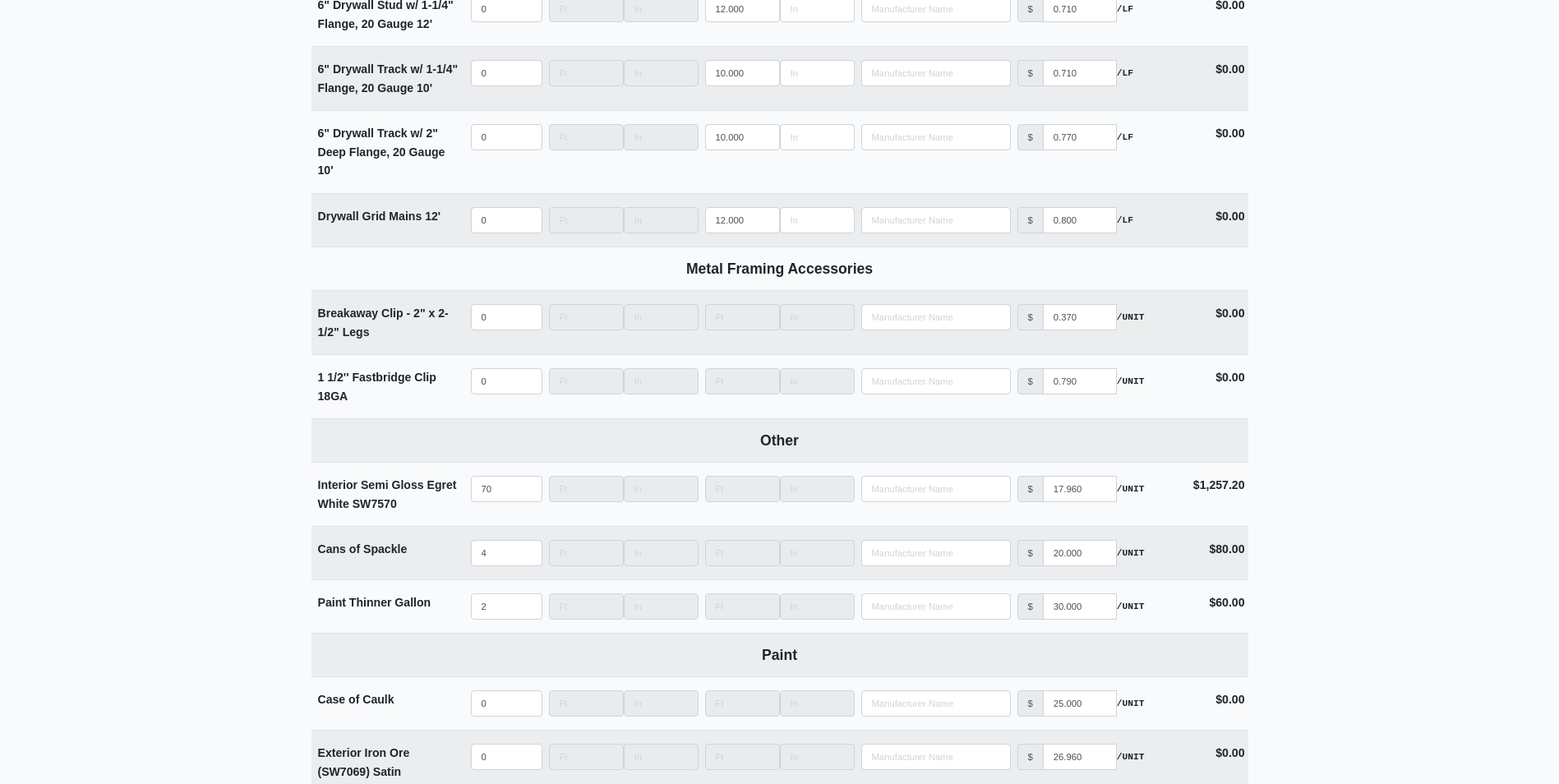
scroll to position [2875, 0]
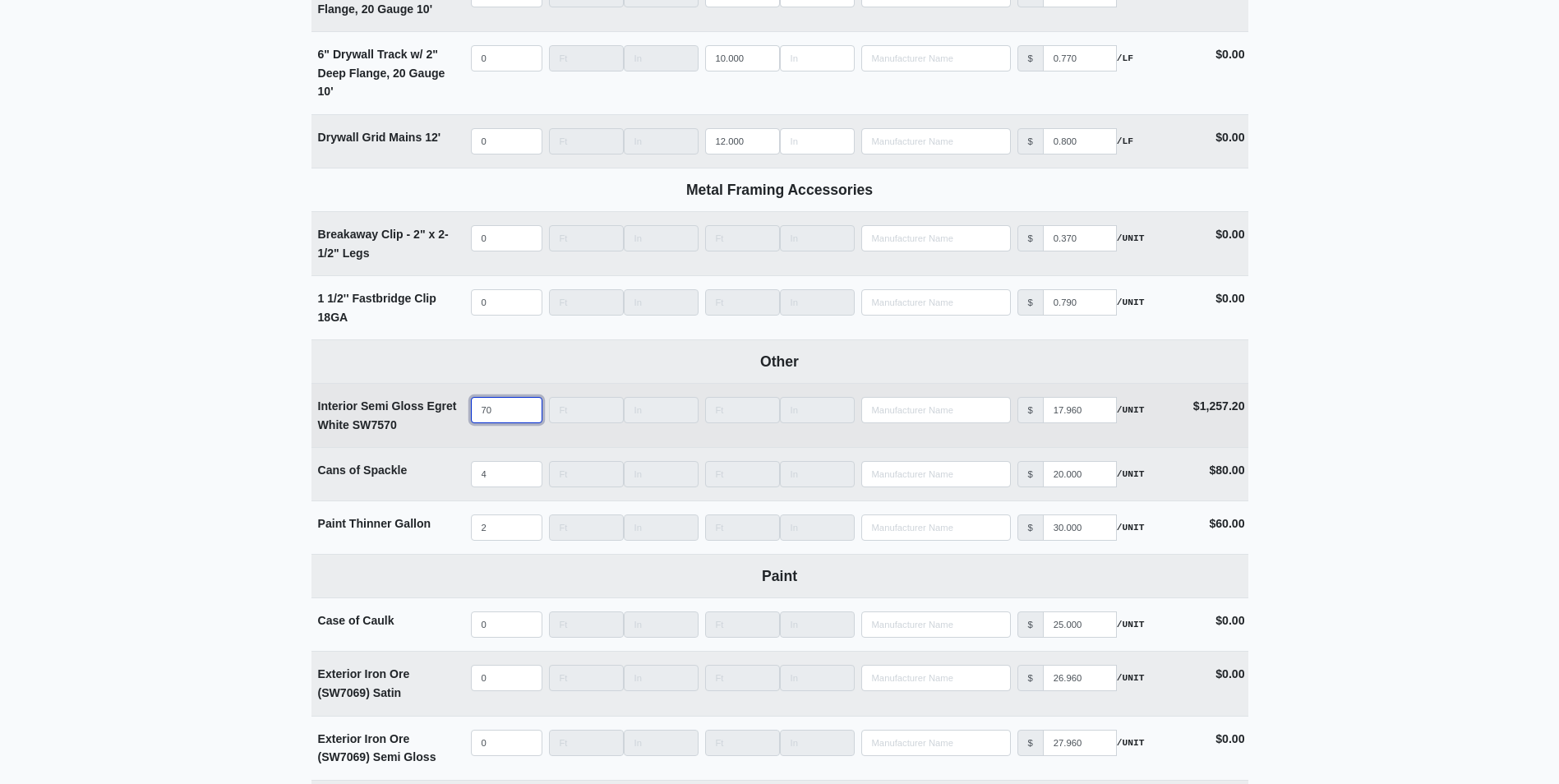
drag, startPoint x: 503, startPoint y: 415, endPoint x: 436, endPoint y: 414, distance: 67.0
click at [436, 414] on tr "Interior Semi Gloss Egret White SW7570 Qty 70 Width Length Manufacturer No Resu…" at bounding box center [780, 414] width 937 height 65
type input "6"
select select
type input "60"
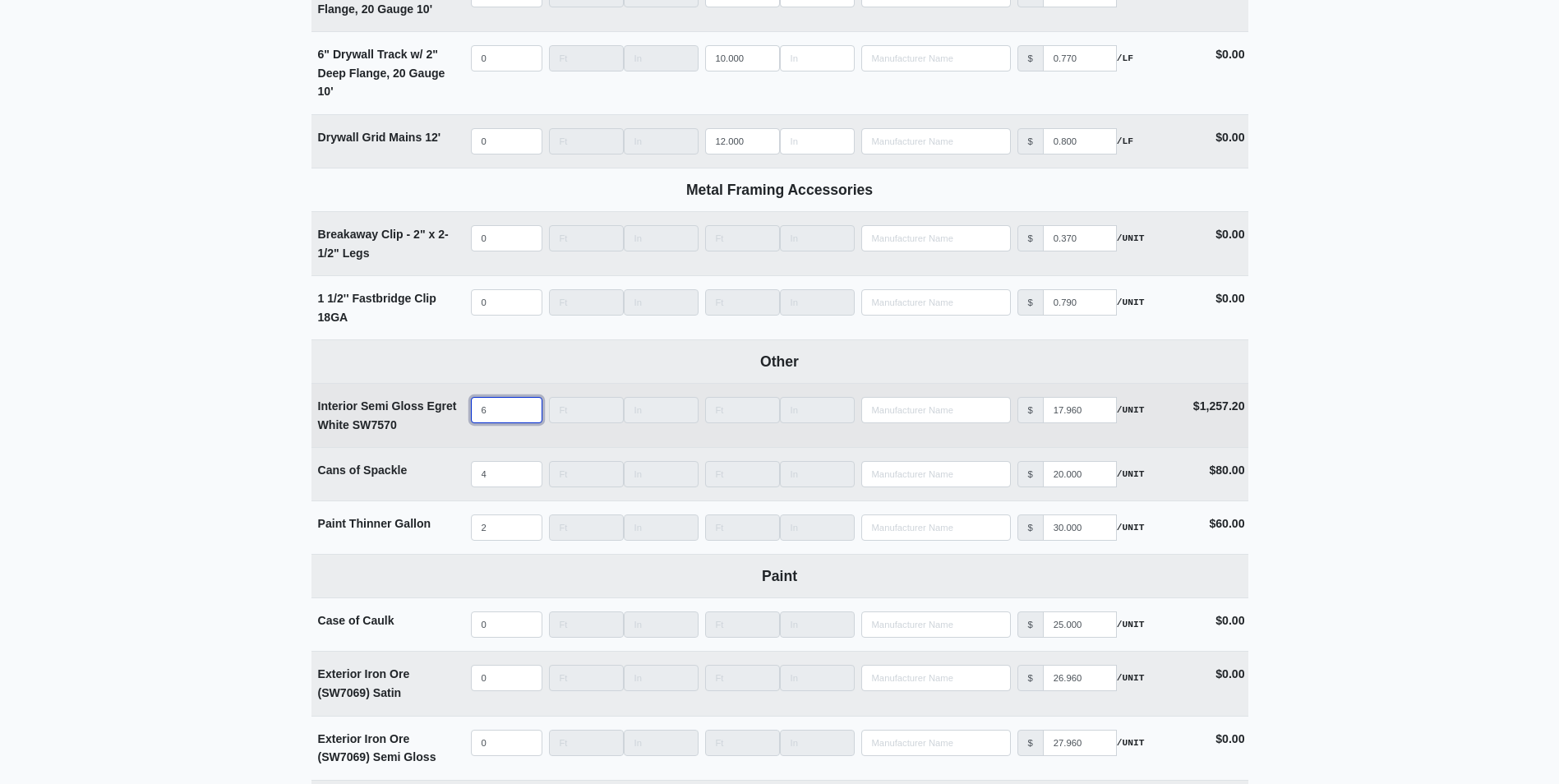
select select
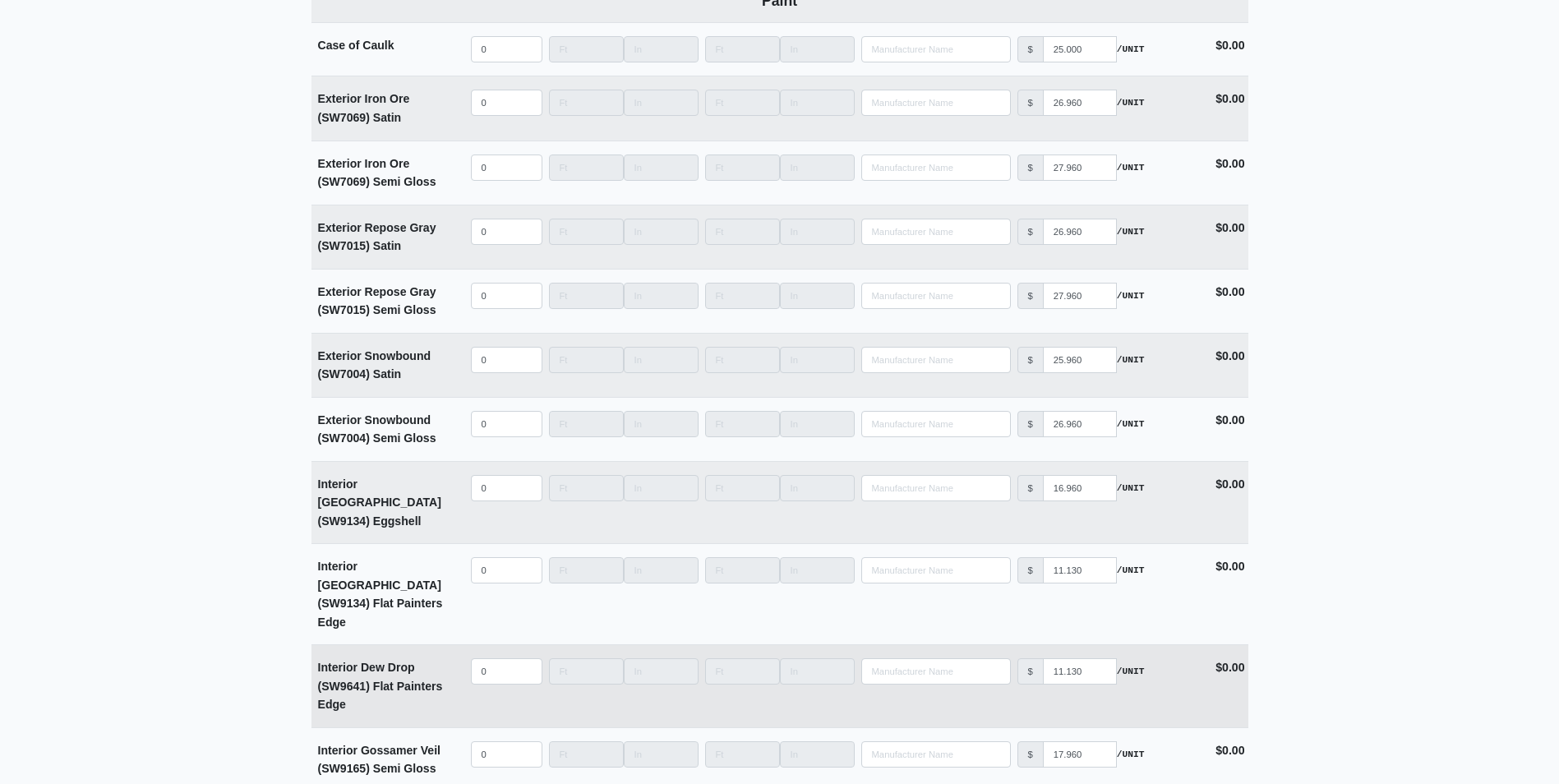
scroll to position [3532, 0]
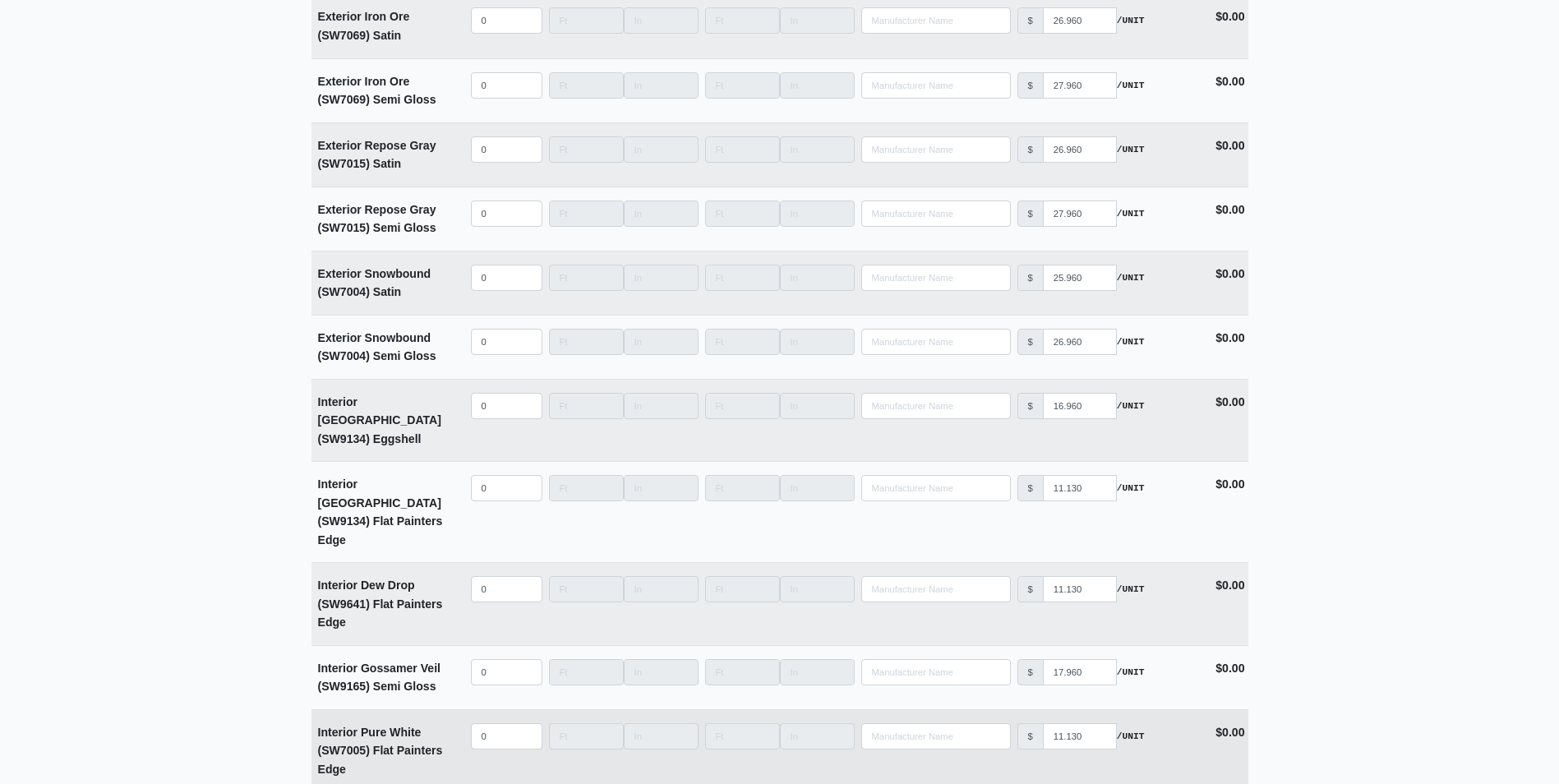
type input "60"
click at [483, 723] on input "quantity" at bounding box center [507, 736] width 71 height 26
type input "6"
select select
type input "60"
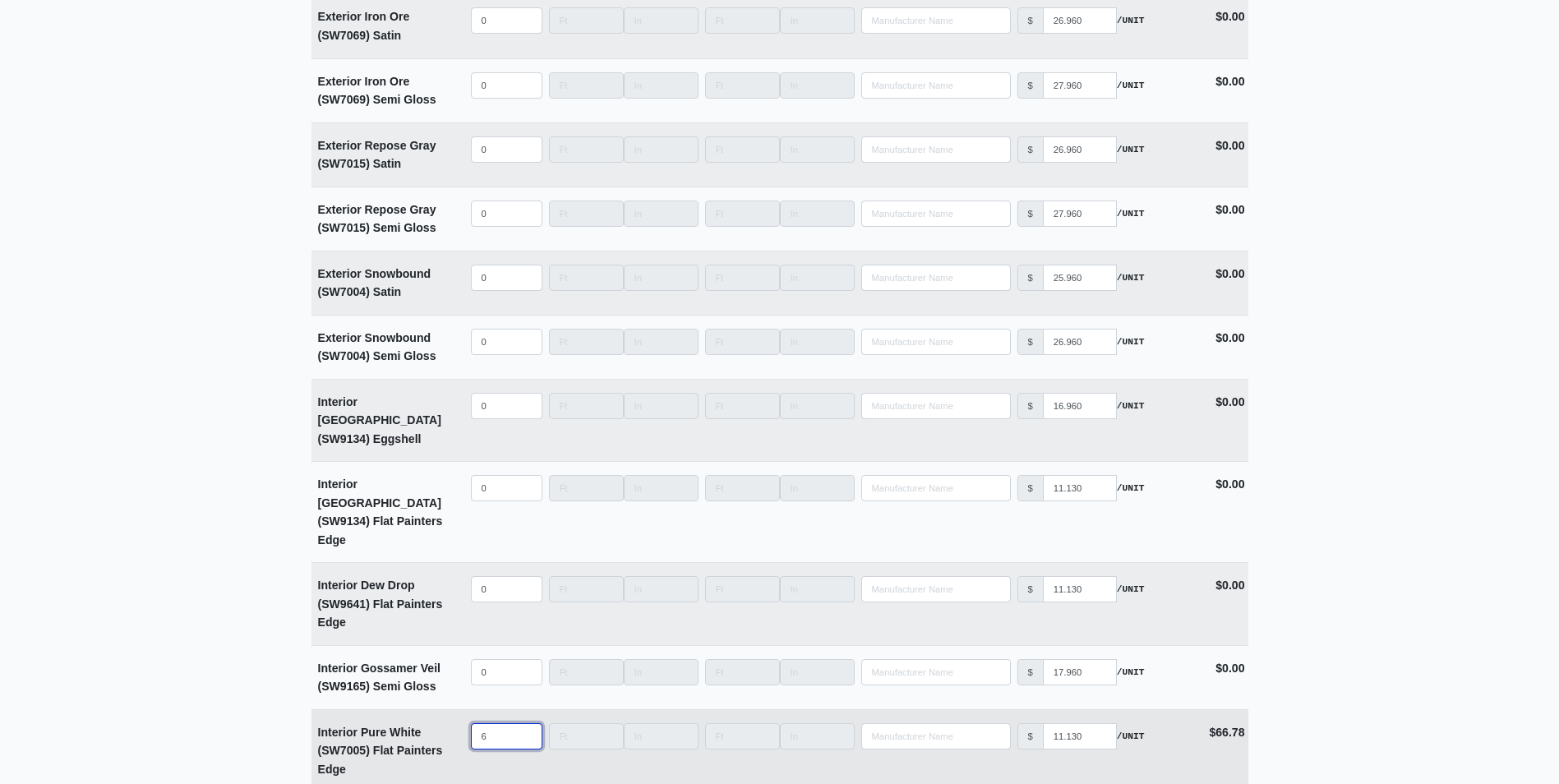
select select
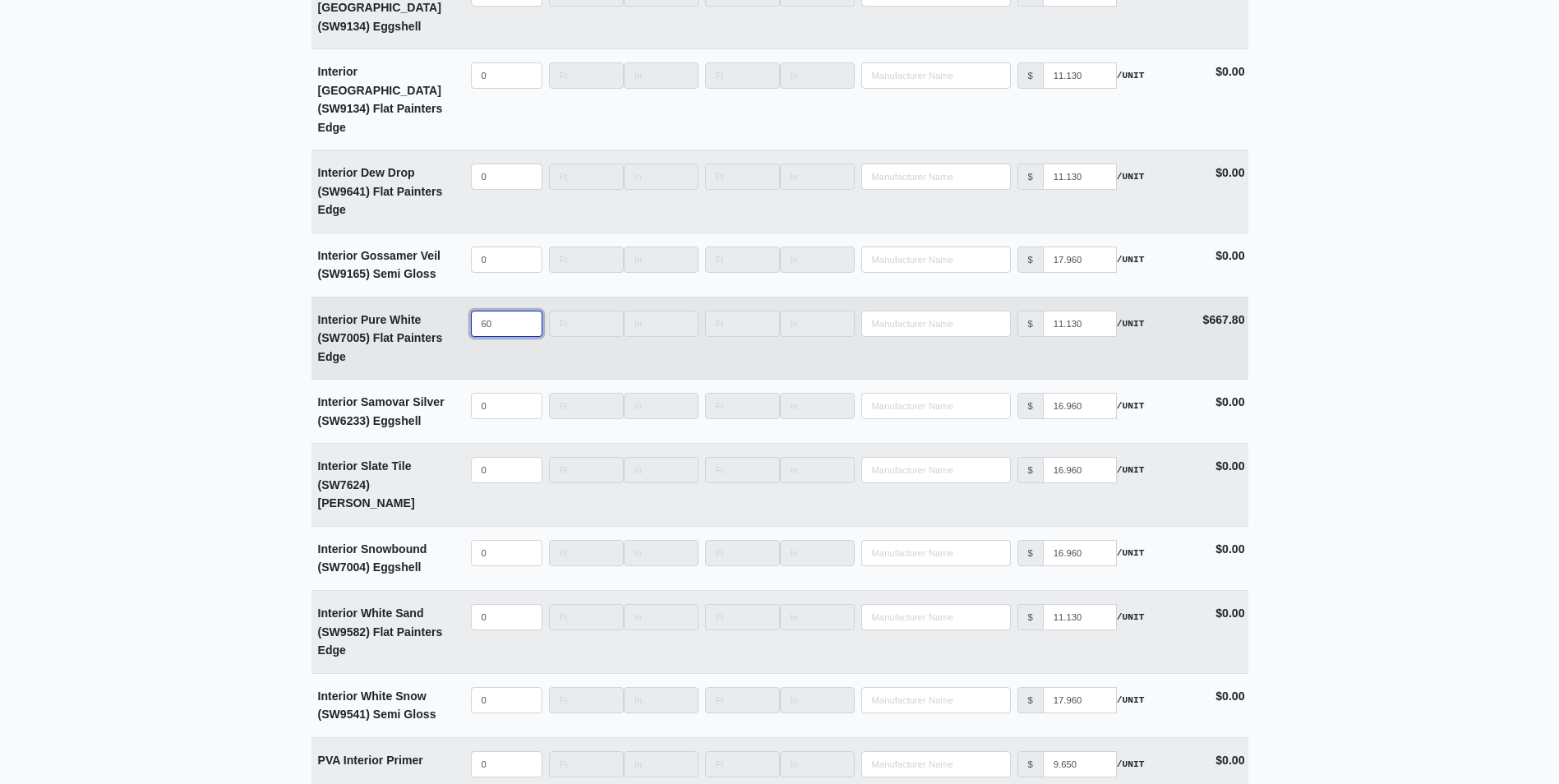
scroll to position [4025, 0]
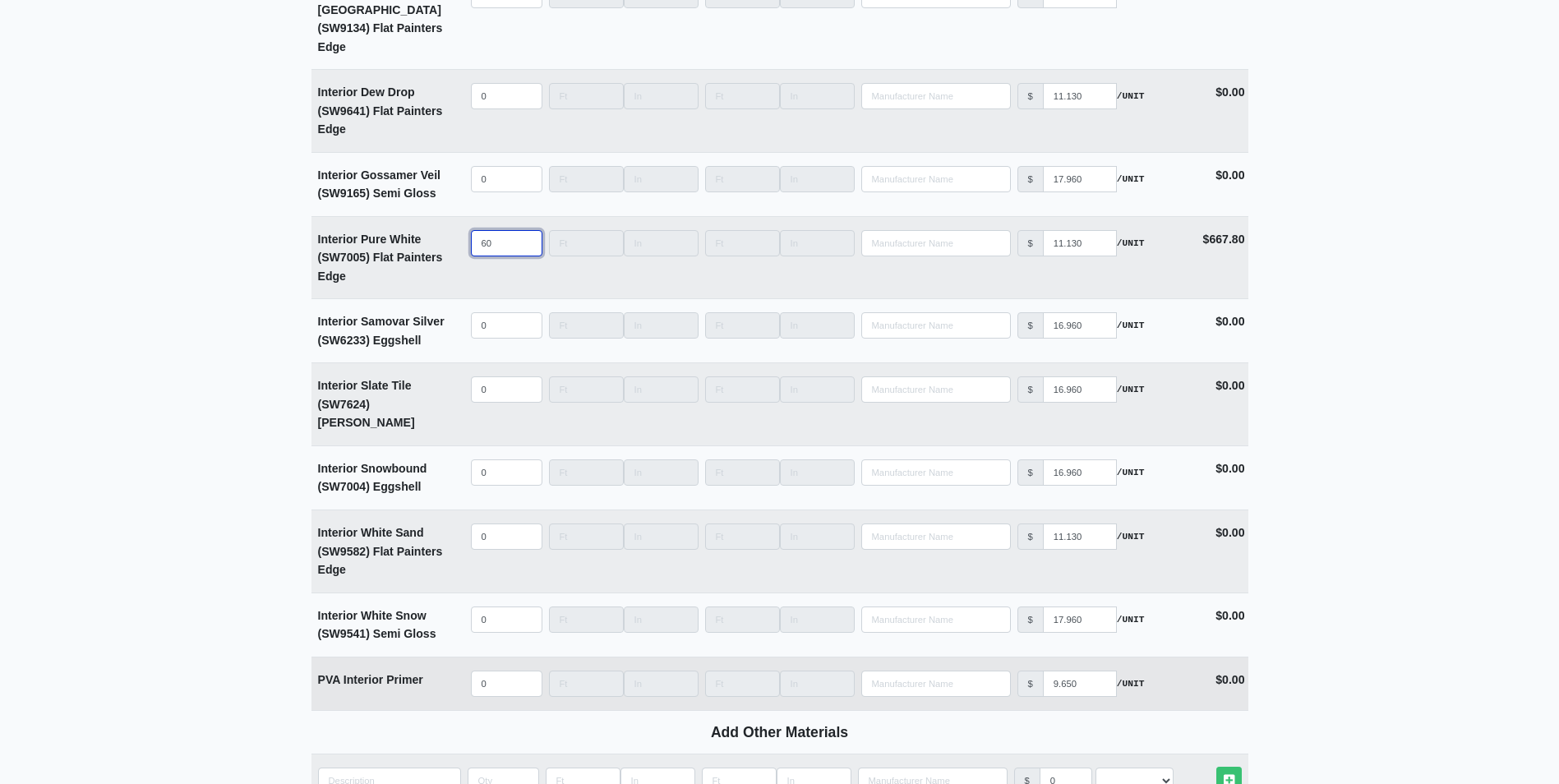
type input "60"
click at [503, 670] on input "quantity" at bounding box center [507, 683] width 71 height 26
type input "5"
select select
type input "50"
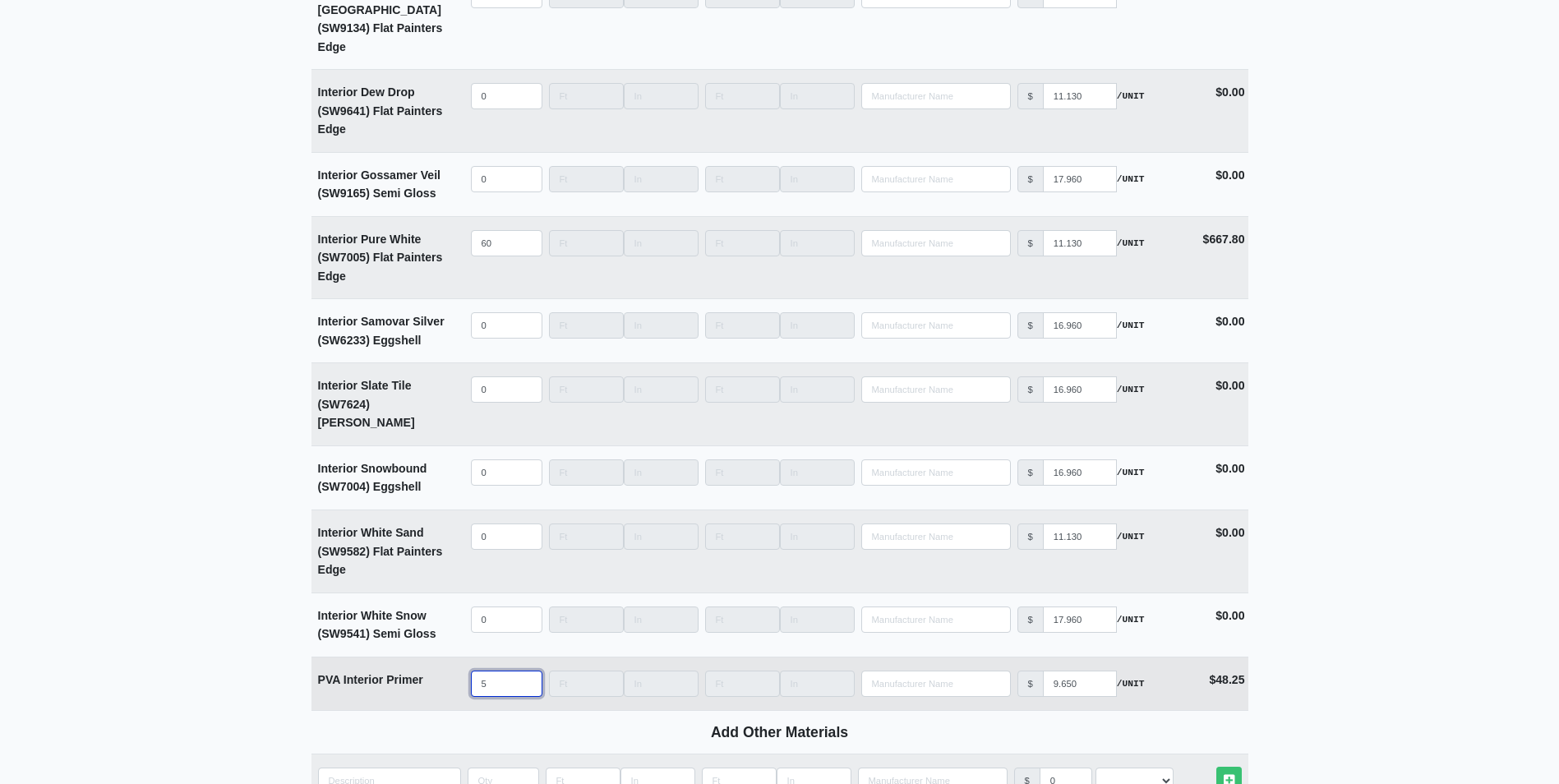
select select
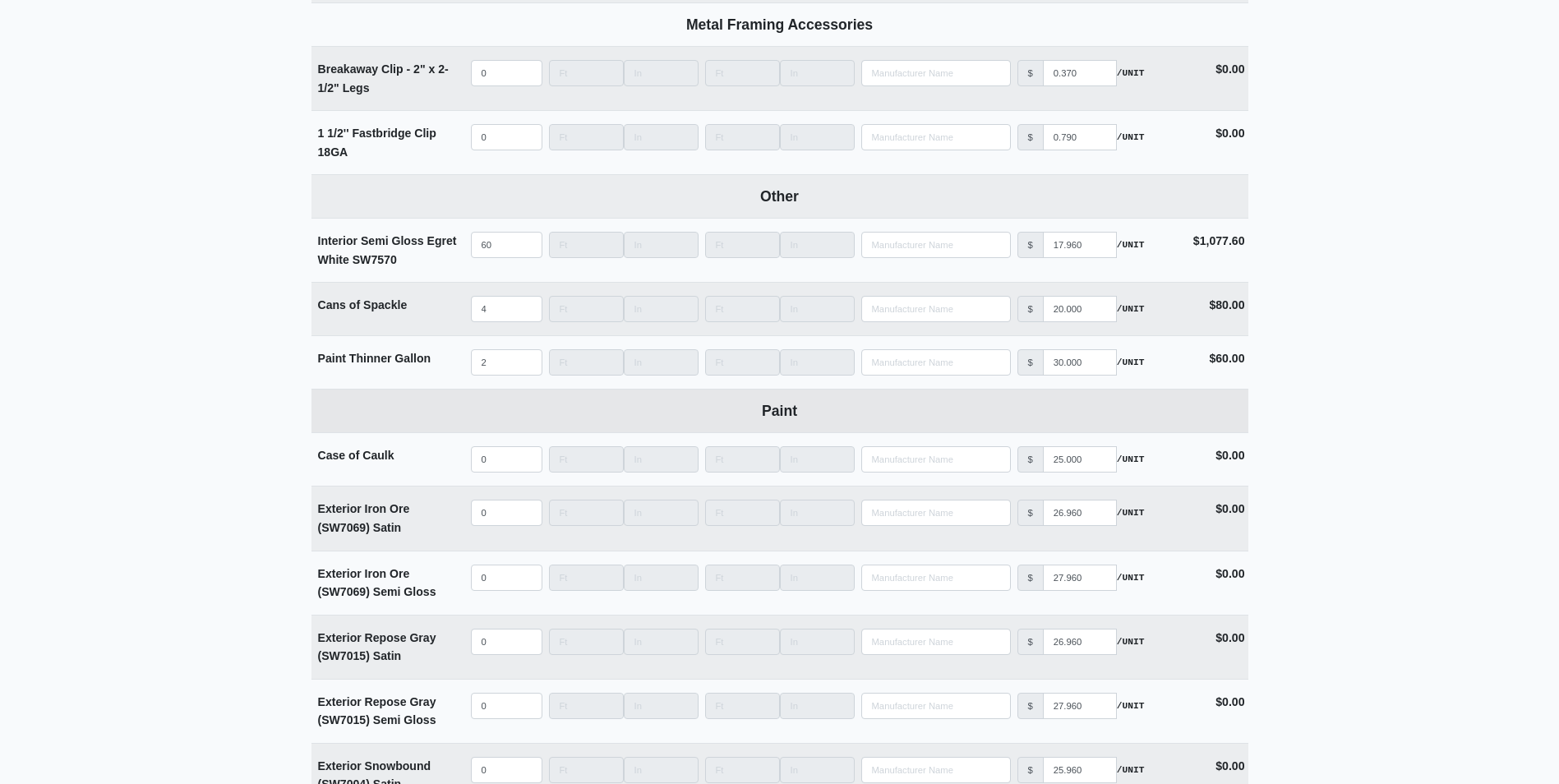
scroll to position [3040, 0]
type input "50"
drag, startPoint x: 494, startPoint y: 318, endPoint x: 466, endPoint y: 327, distance: 29.4
click at [467, 327] on td "Qty 4" at bounding box center [506, 309] width 78 height 53
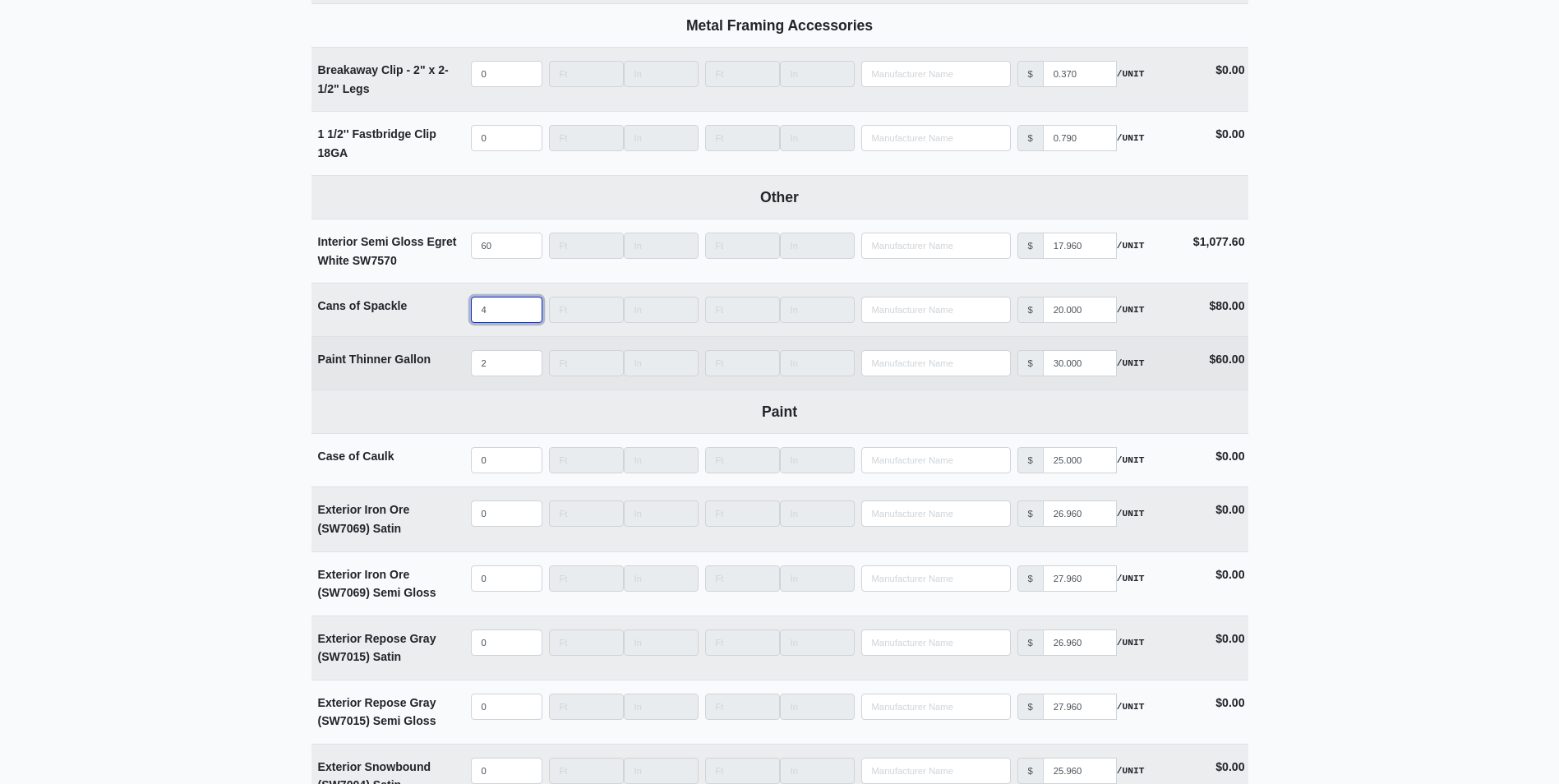
select select
type input "0"
drag, startPoint x: 493, startPoint y: 366, endPoint x: 395, endPoint y: 386, distance: 100.0
click at [395, 386] on tr "Paint Thinner Gallon Qty 2 Width Length Manufacturer No Results Price $ 30.000 …" at bounding box center [780, 362] width 937 height 53
select select
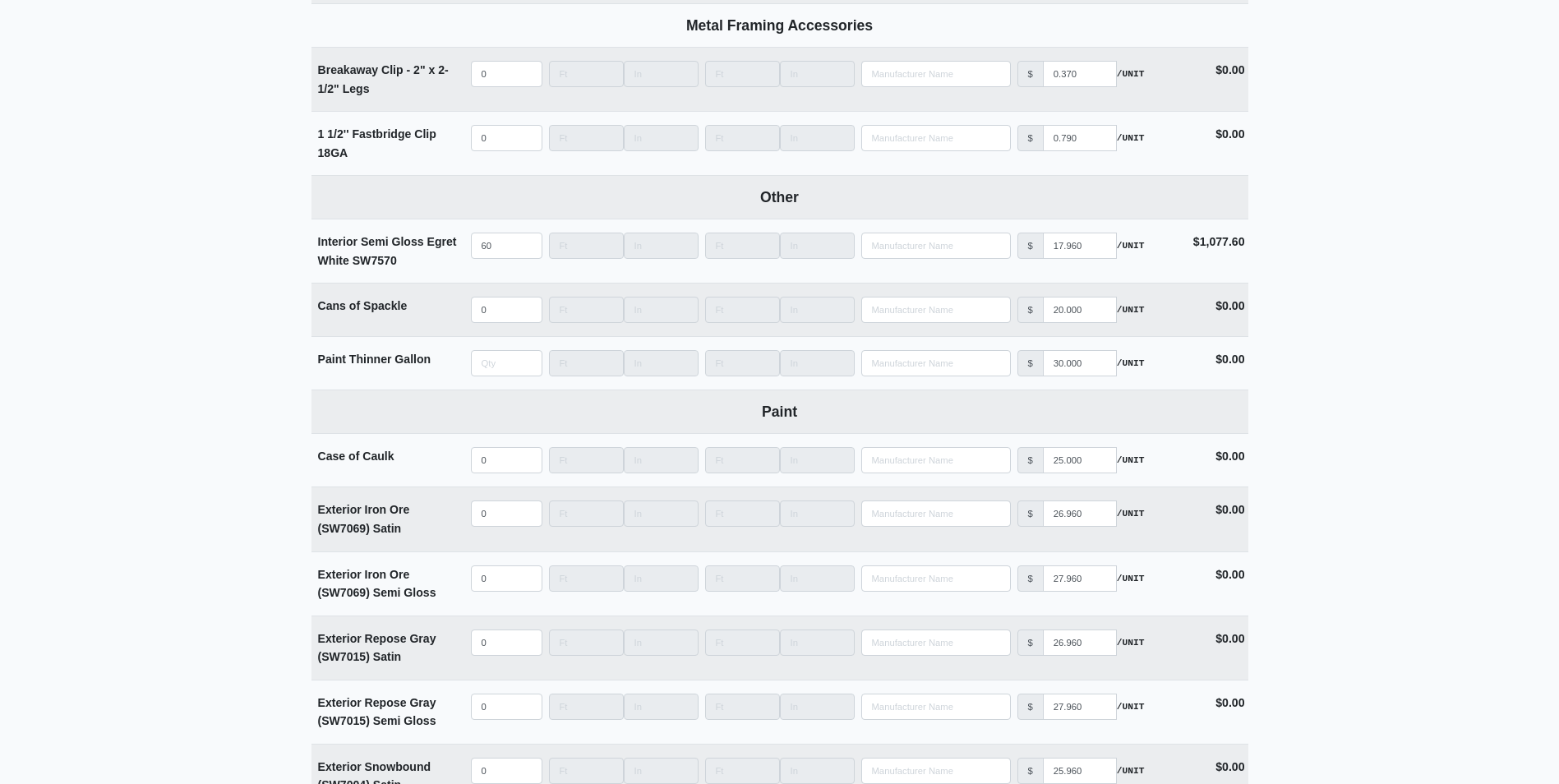
type input "0"
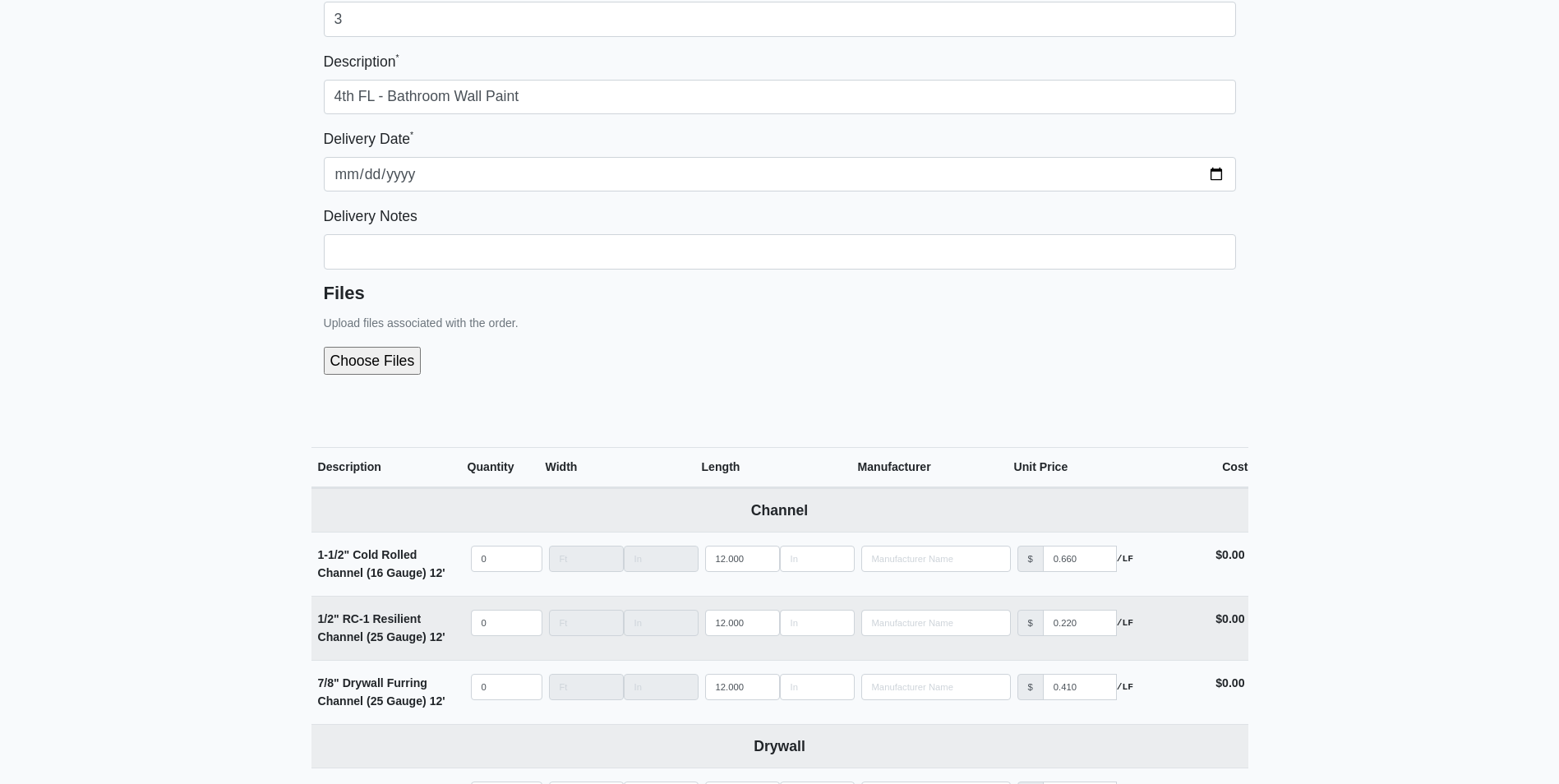
scroll to position [0, 0]
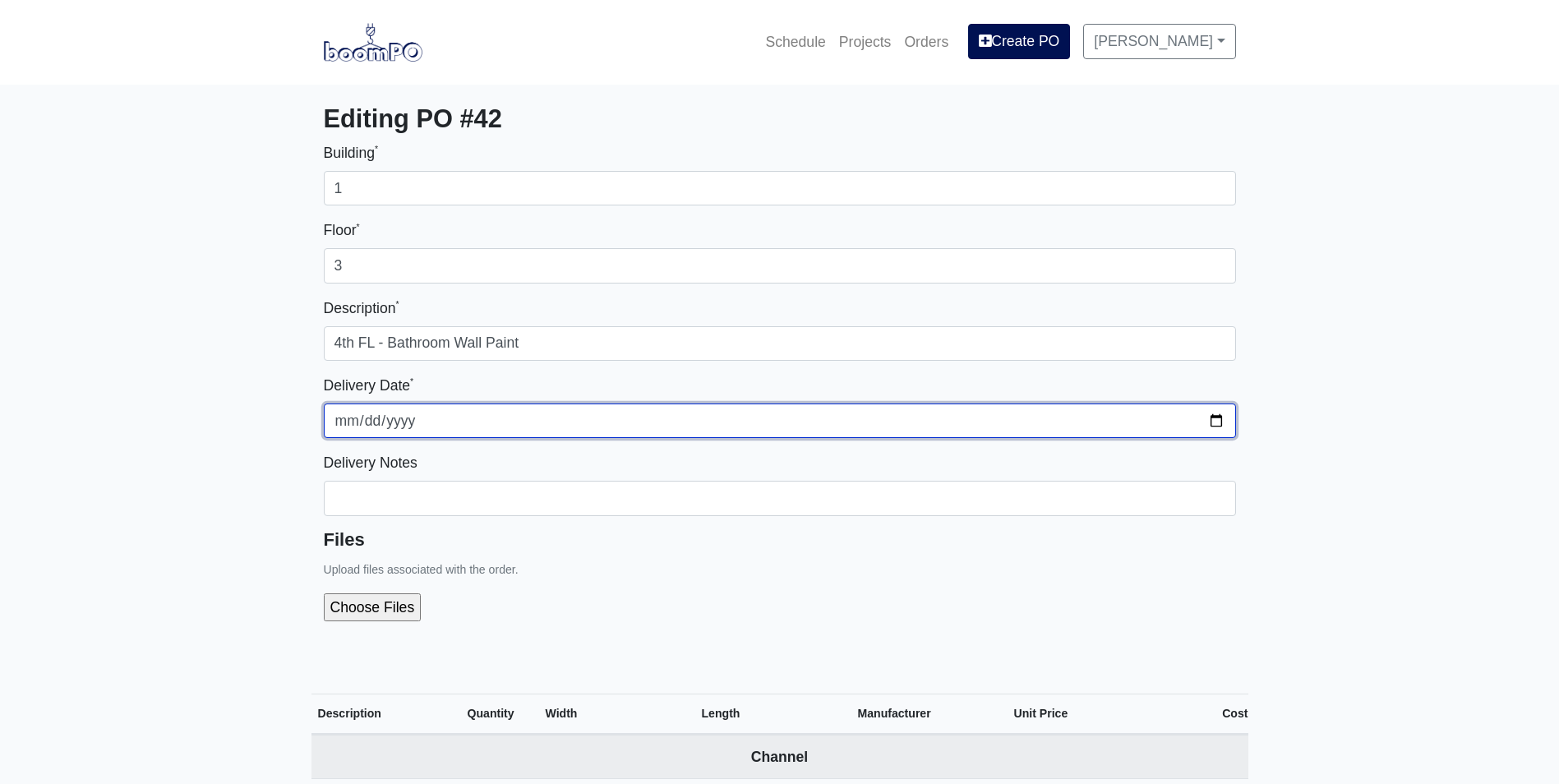
click at [1222, 413] on input "2025-09-30" at bounding box center [780, 421] width 912 height 35
type input "2025-10-13"
click at [1214, 414] on input "2025-10-13" at bounding box center [780, 421] width 912 height 35
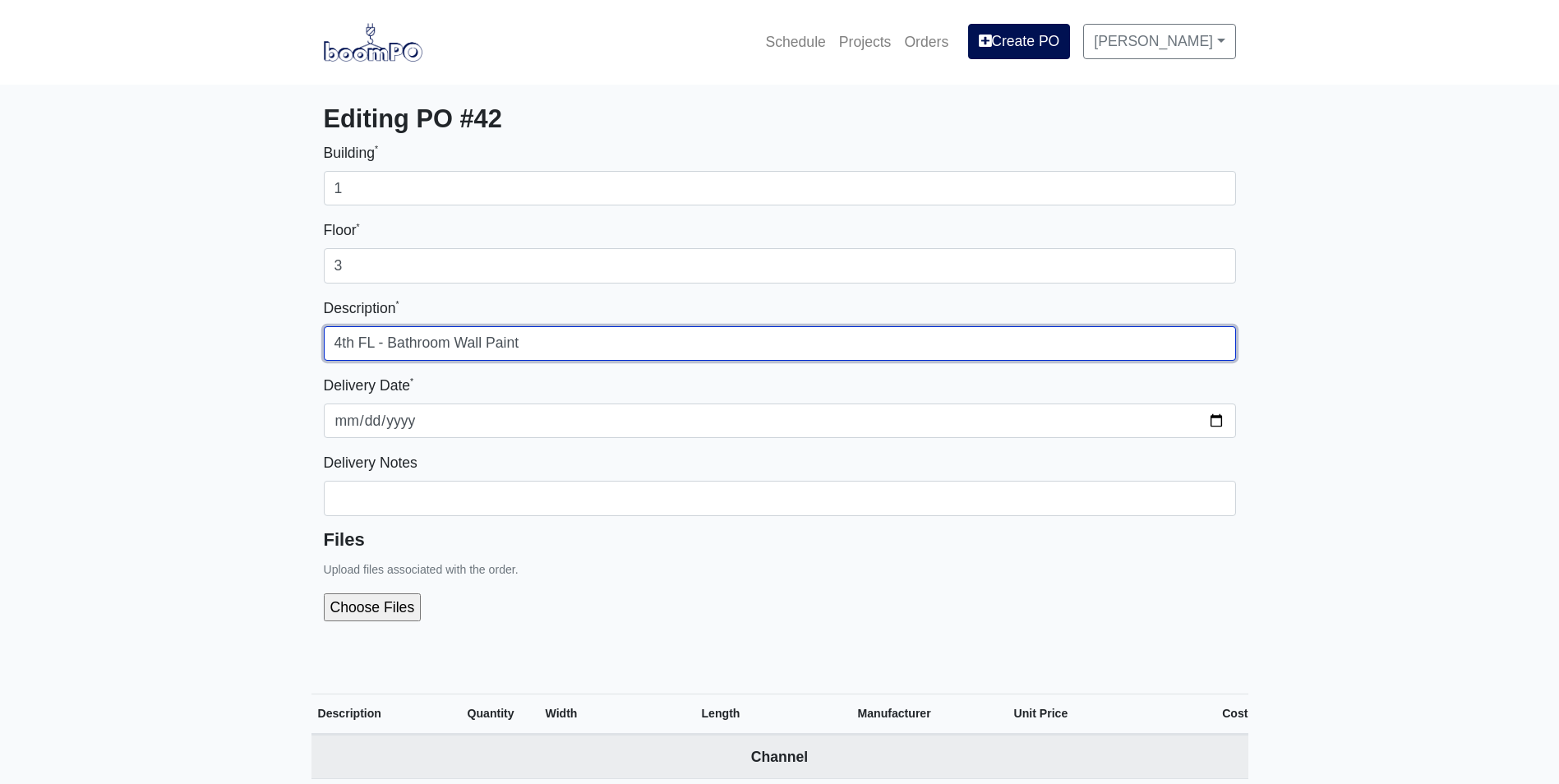
drag, startPoint x: 354, startPoint y: 343, endPoint x: 315, endPoint y: 349, distance: 39.5
click at [315, 349] on div "Building * 1 Floor * 3 Description * 4th FL - Bathroom Wall Paint Delivery Date…" at bounding box center [780, 394] width 937 height 506
click at [561, 344] on input "3rd FL - Bathroom Wall Paint" at bounding box center [780, 344] width 912 height 35
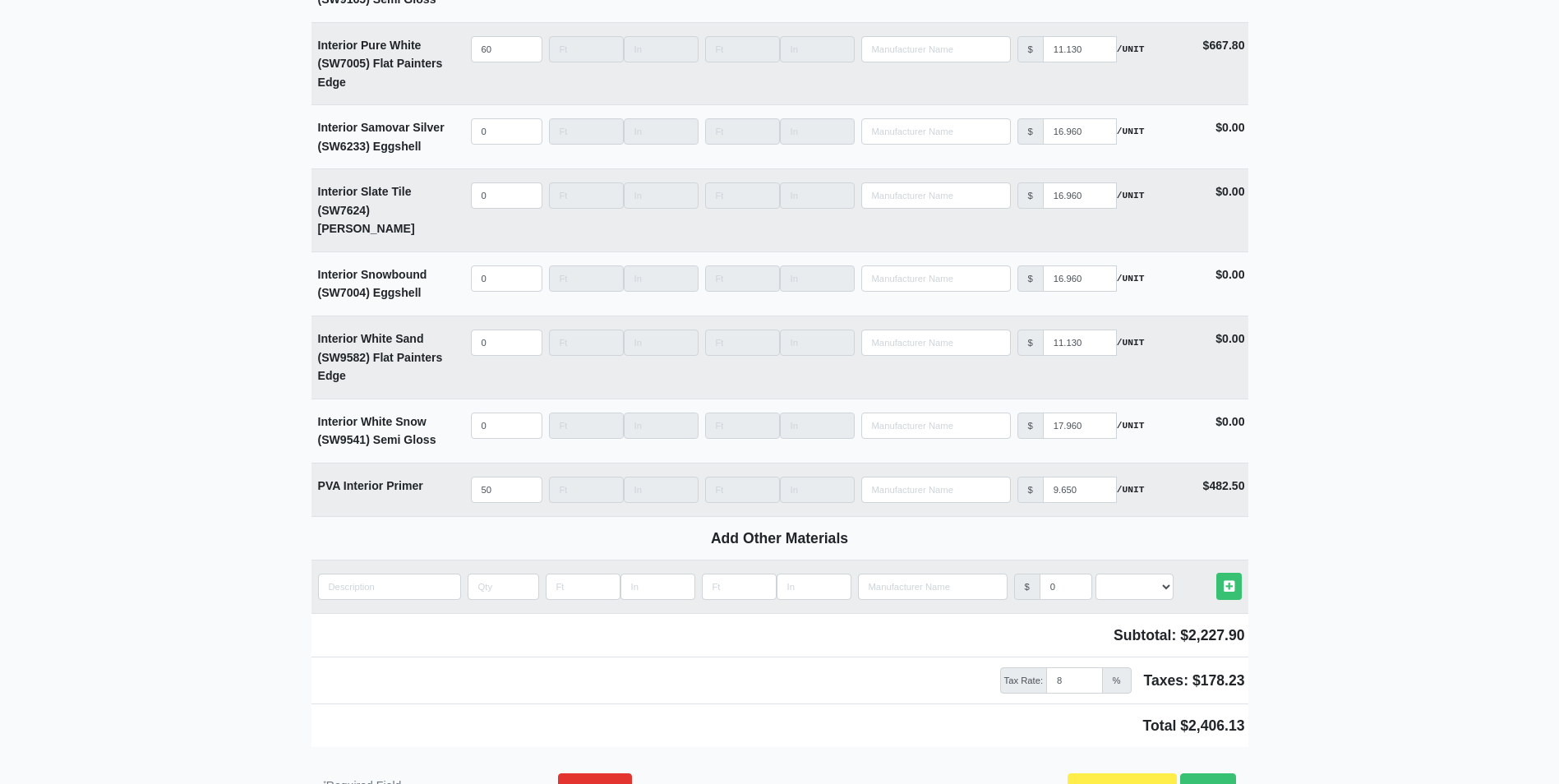
scroll to position [4268, 0]
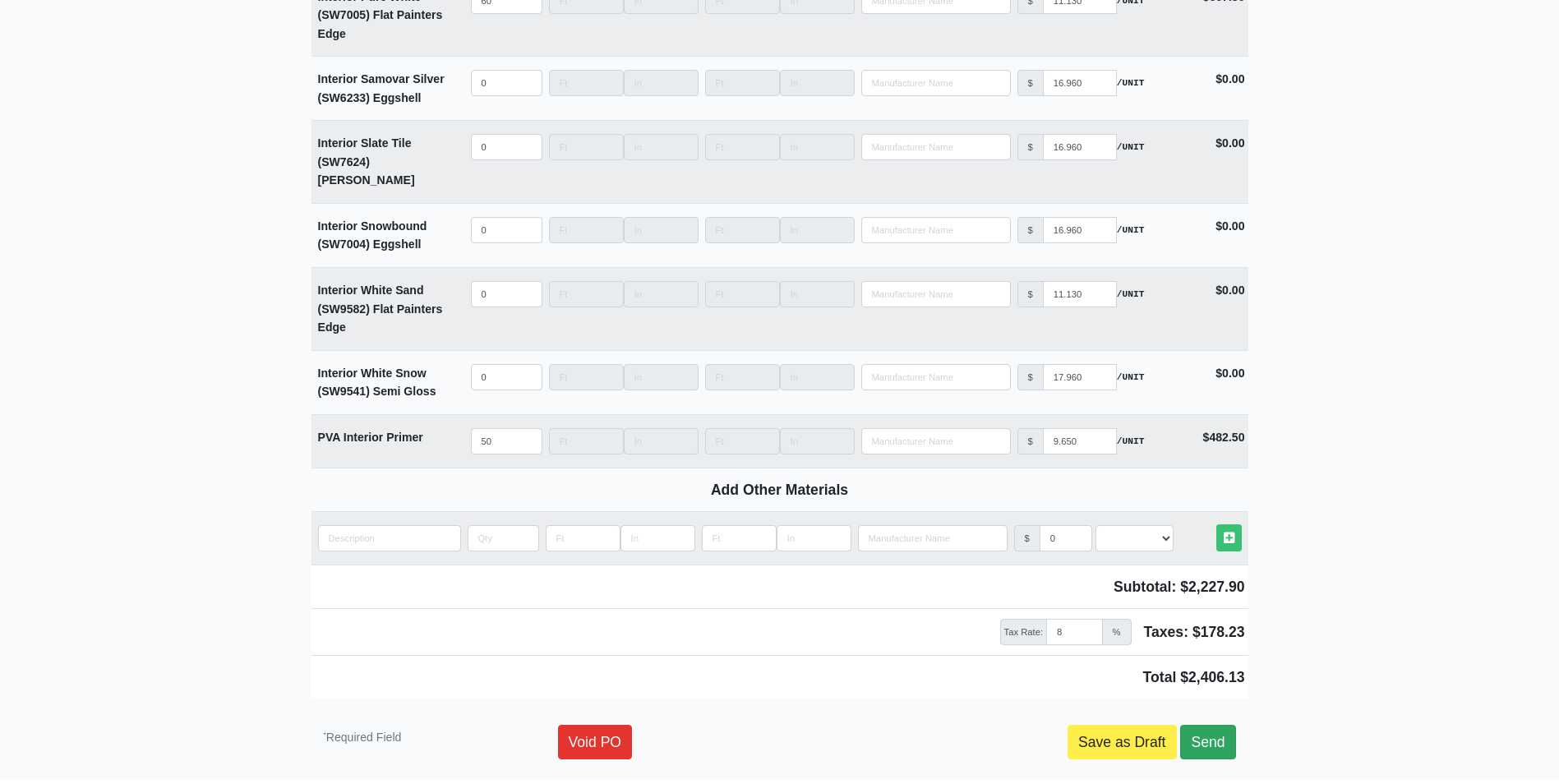
type input "3rd FL - Bathroom Wall Paint"
click at [1198, 724] on link "Send" at bounding box center [1207, 742] width 55 height 35
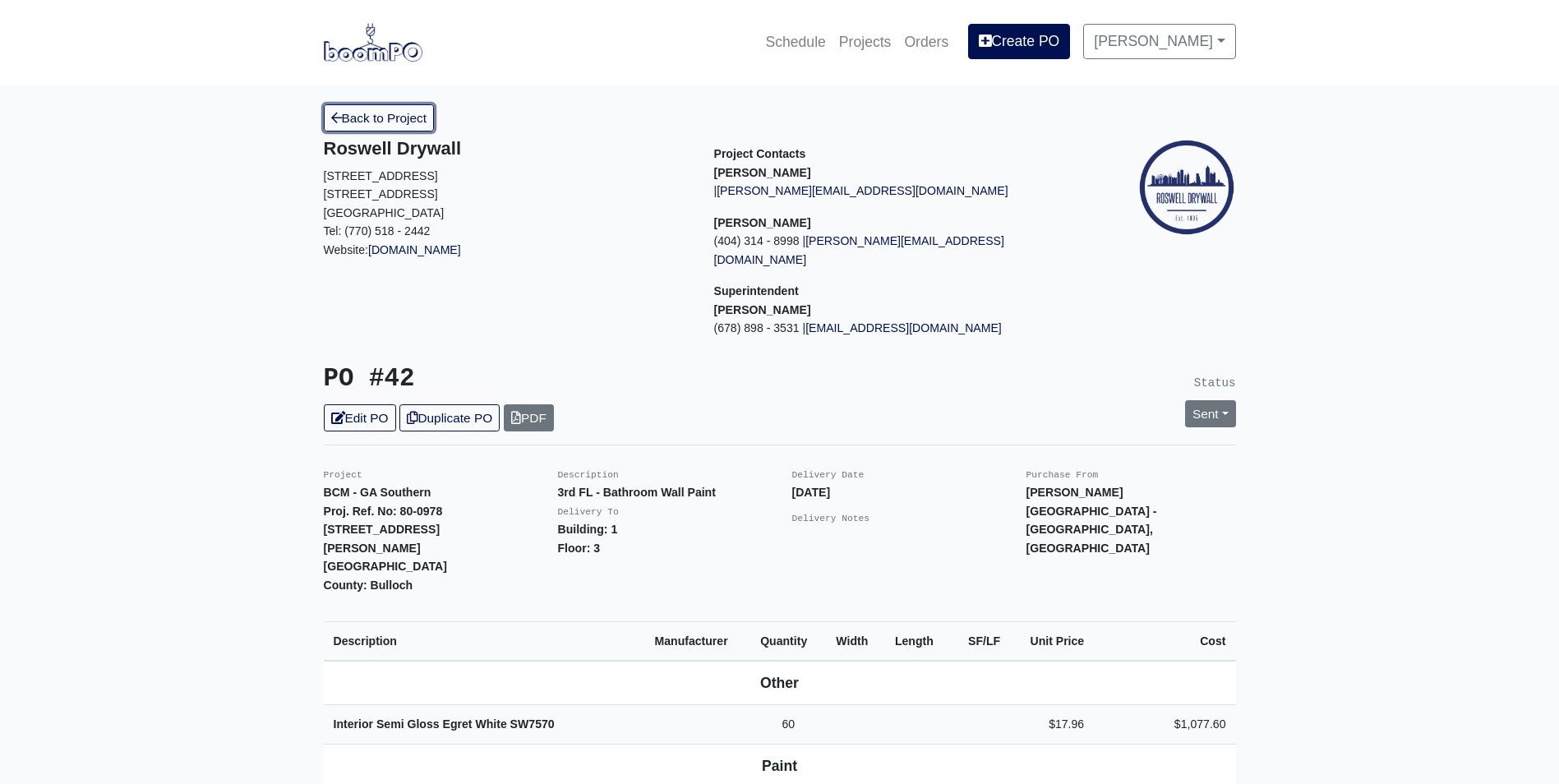
drag, startPoint x: 359, startPoint y: 111, endPoint x: 310, endPoint y: 147, distance: 60.8
click at [359, 111] on link "Back to Project" at bounding box center [379, 118] width 111 height 27
